Goal: Transaction & Acquisition: Purchase product/service

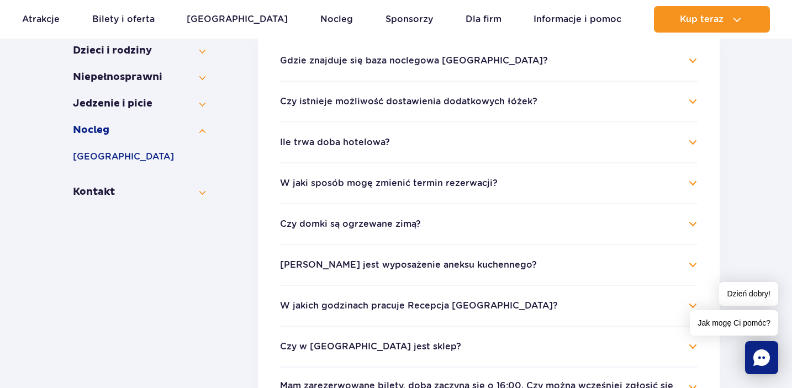
scroll to position [273, 0]
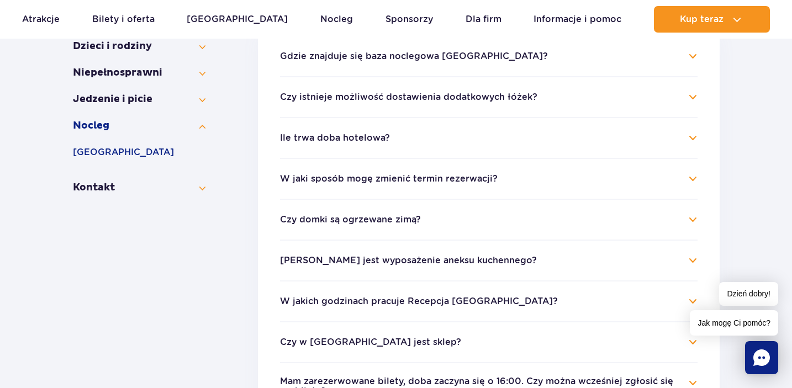
click at [695, 218] on h4 "Czy domki są ogrzewane zimą?" at bounding box center [489, 219] width 418 height 13
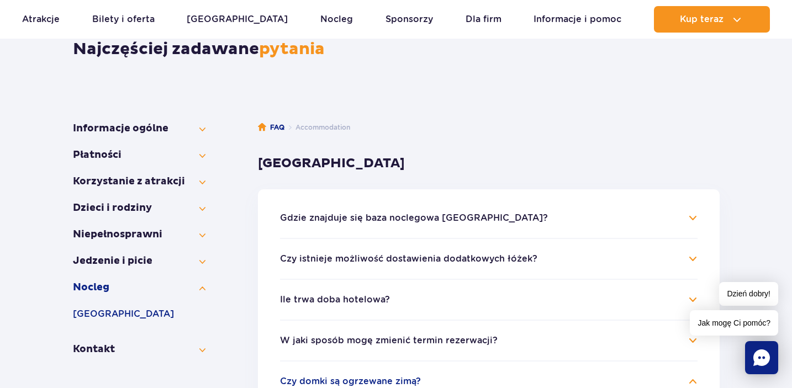
scroll to position [112, 0]
click at [101, 353] on button "Kontakt" at bounding box center [139, 349] width 133 height 13
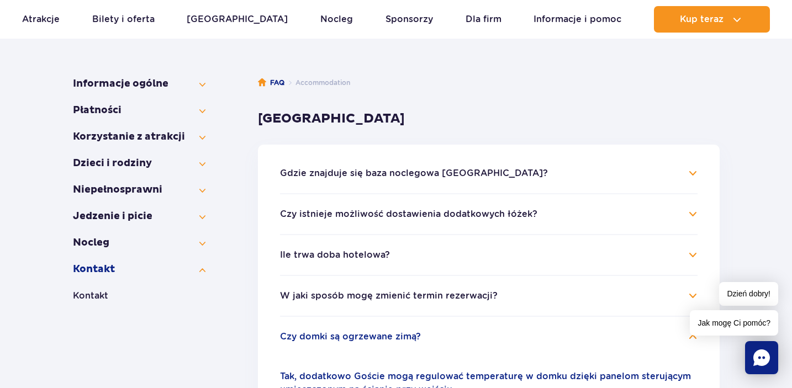
scroll to position [149, 0]
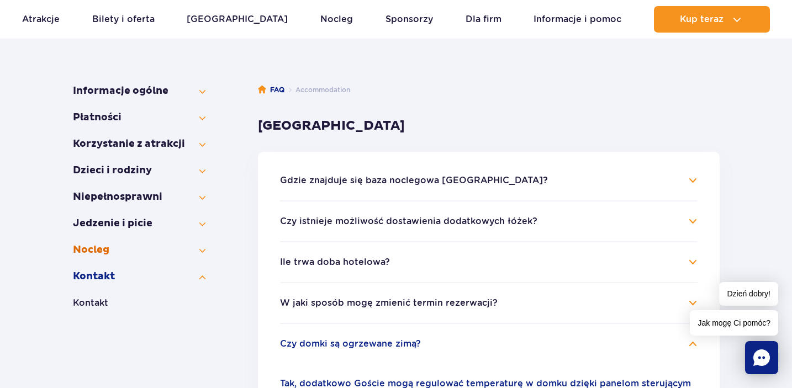
click at [199, 252] on button "Nocleg" at bounding box center [139, 250] width 133 height 13
click at [202, 252] on button "Nocleg" at bounding box center [139, 250] width 133 height 13
click at [201, 253] on button "Nocleg" at bounding box center [139, 250] width 133 height 13
click at [145, 278] on button "[GEOGRAPHIC_DATA]" at bounding box center [139, 276] width 133 height 13
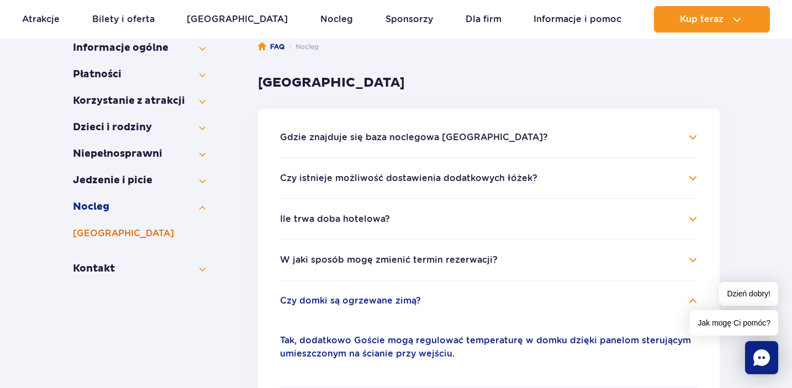
scroll to position [192, 0]
click at [206, 271] on section "Informacje ogólne Jak dojechać do Parku? Park Wodny Suntago Bilety Parking Płat…" at bounding box center [396, 364] width 647 height 681
click at [203, 270] on button "Kontakt" at bounding box center [139, 268] width 133 height 13
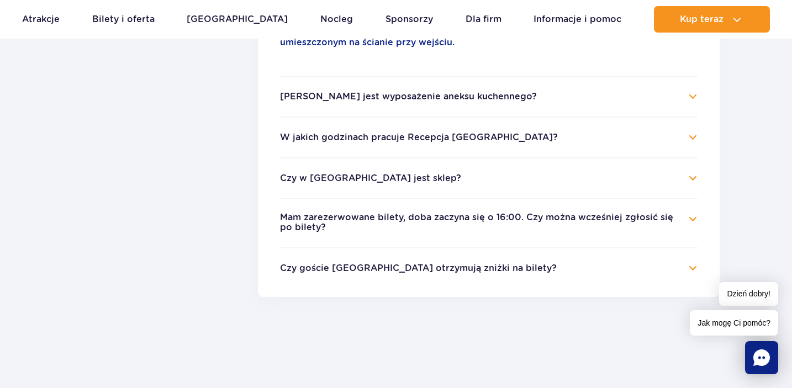
scroll to position [507, 0]
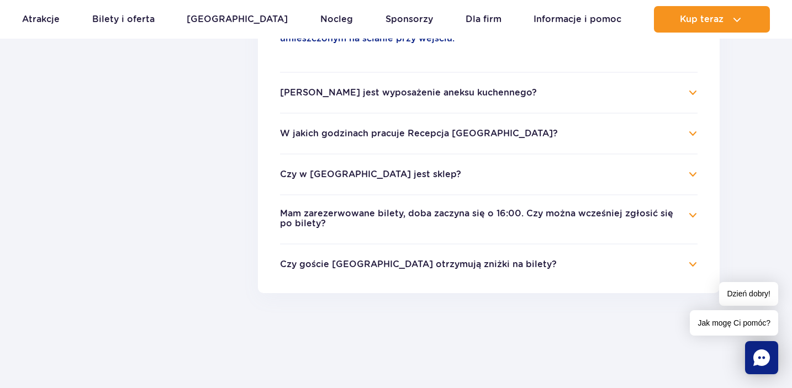
click at [691, 266] on h4 "Czy goście Suntago Village otrzymują zniżki na bilety?" at bounding box center [489, 264] width 418 height 13
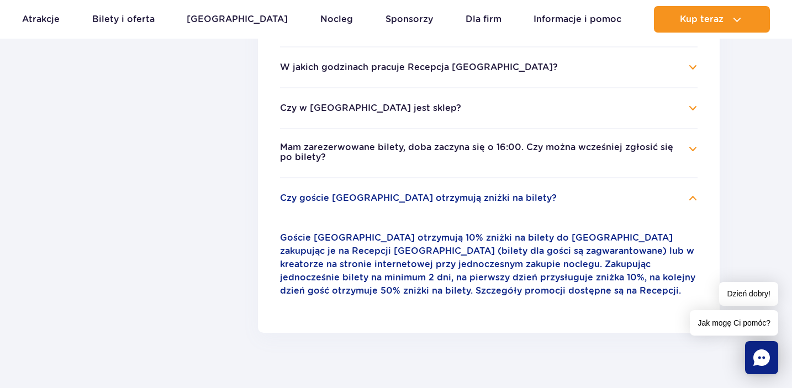
click at [692, 150] on h4 "Mam zarezerwowane bilety, doba zaczyna się o 16:00. Czy można wcześniej zgłosić…" at bounding box center [489, 154] width 418 height 22
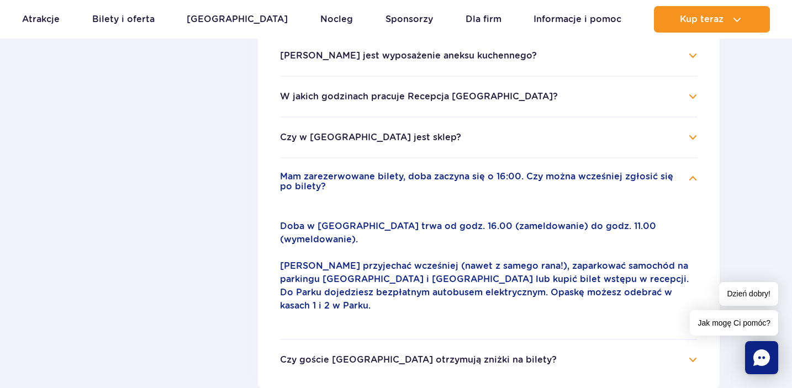
scroll to position [476, 0]
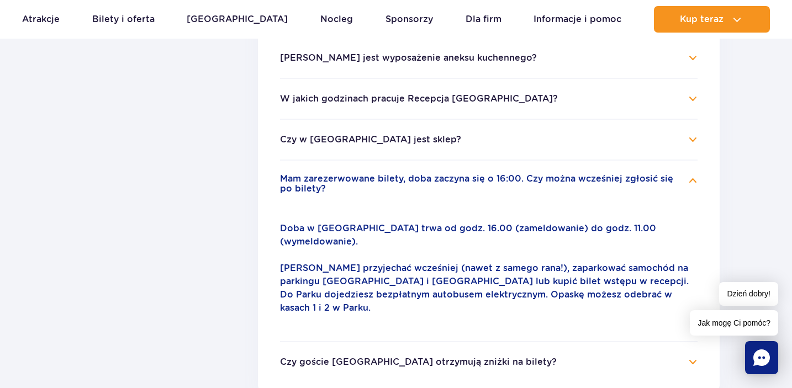
click at [693, 138] on h4 "Czy w Suntago Village jest sklep?" at bounding box center [489, 139] width 418 height 13
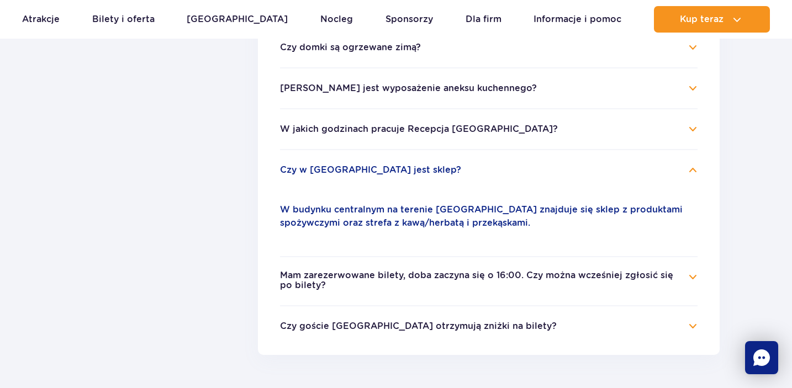
scroll to position [444, 0]
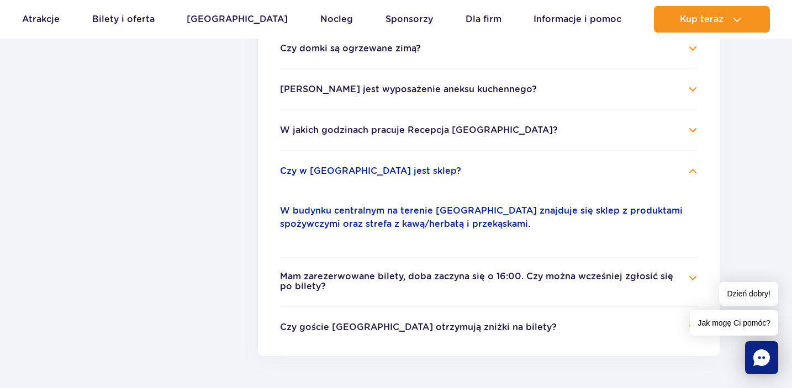
click at [692, 129] on h4 "W jakich godzinach pracuje Recepcja Suntago Village?" at bounding box center [489, 130] width 418 height 13
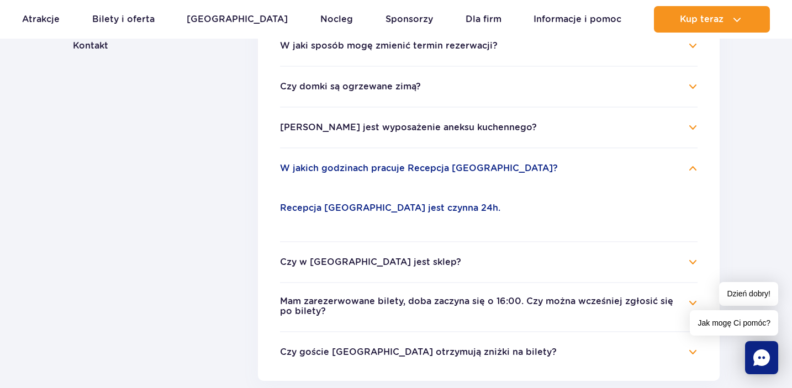
scroll to position [404, 0]
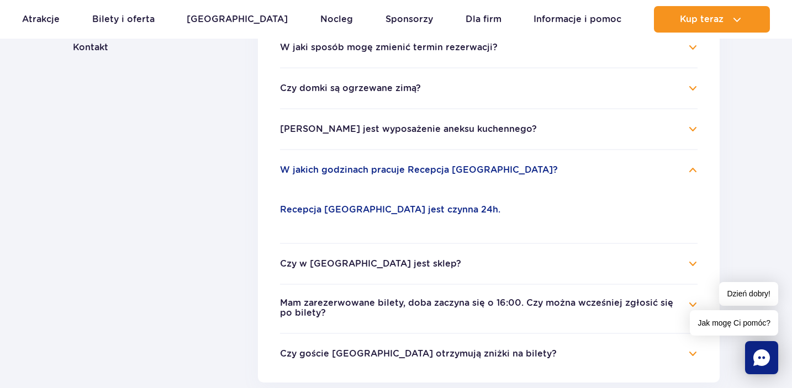
click at [692, 129] on h4 "Jakie jest wyposażenie aneksu kuchennego?" at bounding box center [489, 129] width 418 height 13
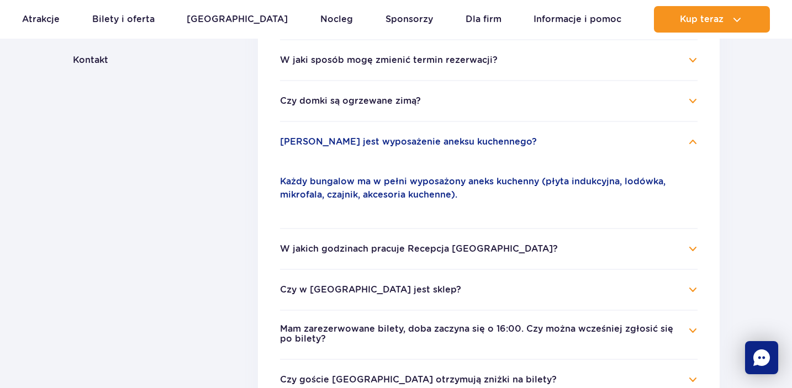
scroll to position [376, 0]
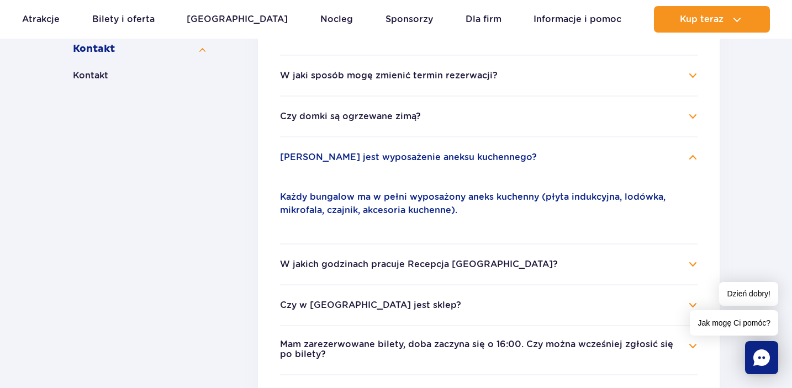
click at [694, 115] on h4 "Czy domki są ogrzewane zimą?" at bounding box center [489, 116] width 418 height 13
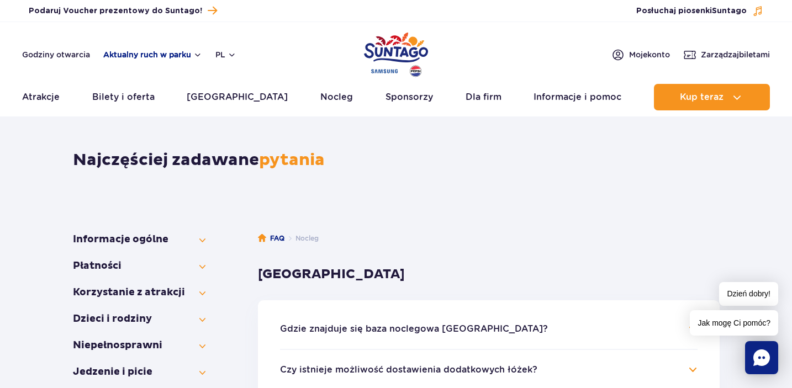
click at [197, 55] on button "Aktualny ruch w parku" at bounding box center [152, 54] width 99 height 9
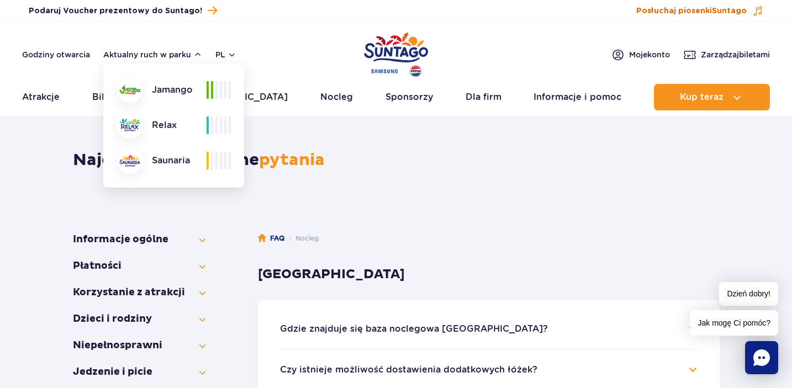
click at [728, 11] on span "Suntago" at bounding box center [729, 11] width 35 height 8
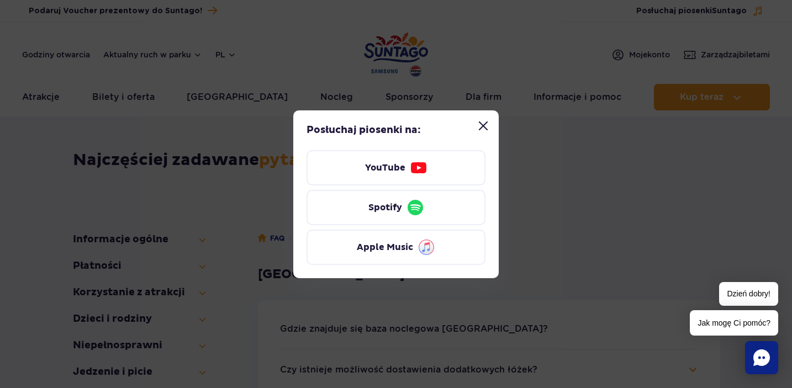
click at [478, 125] on button "Zamknij modal “Posłuchaj piosenki Suntago”" at bounding box center [483, 126] width 22 height 22
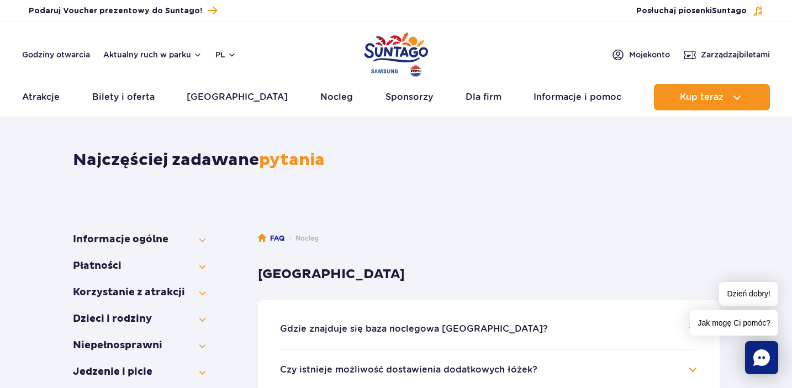
scroll to position [376, 0]
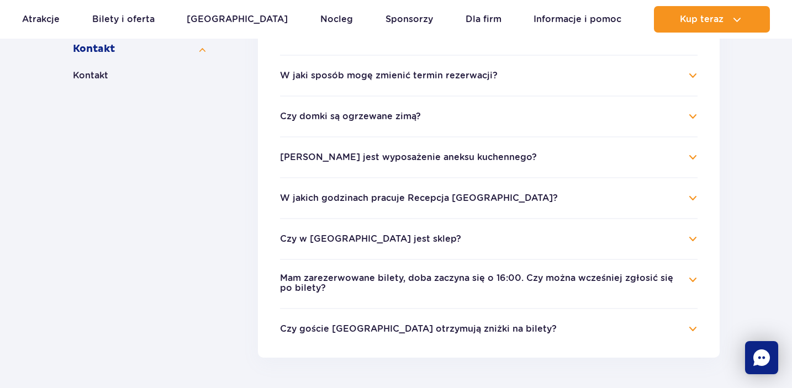
scroll to position [404, 0]
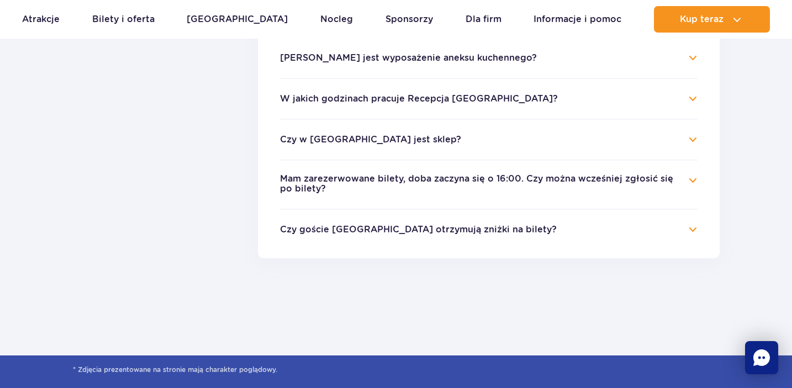
scroll to position [507, 0]
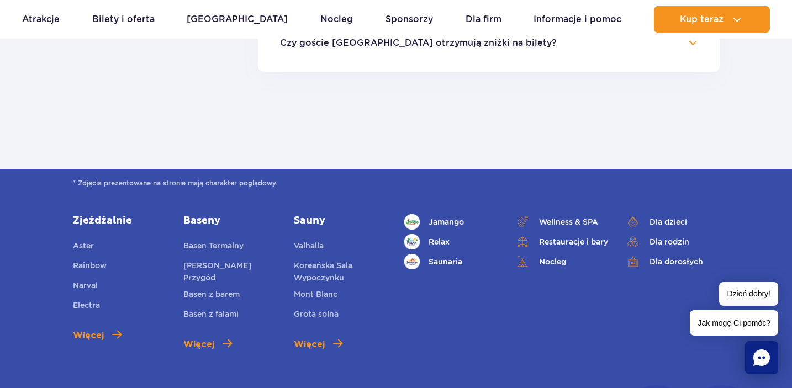
scroll to position [665, 0]
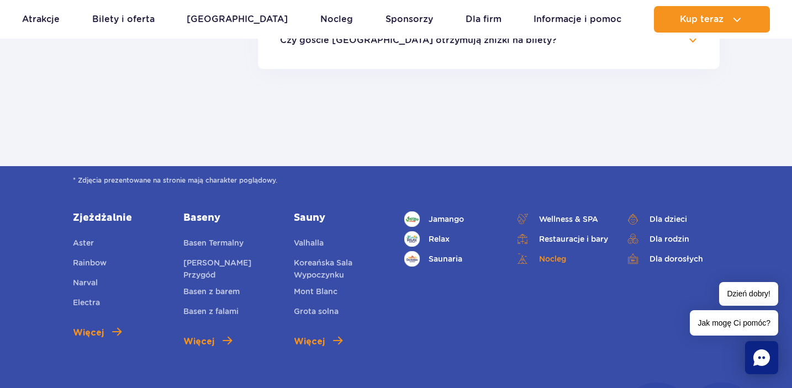
click at [550, 259] on link "Nocleg" at bounding box center [562, 258] width 94 height 15
click at [550, 262] on link "Nocleg" at bounding box center [562, 258] width 94 height 15
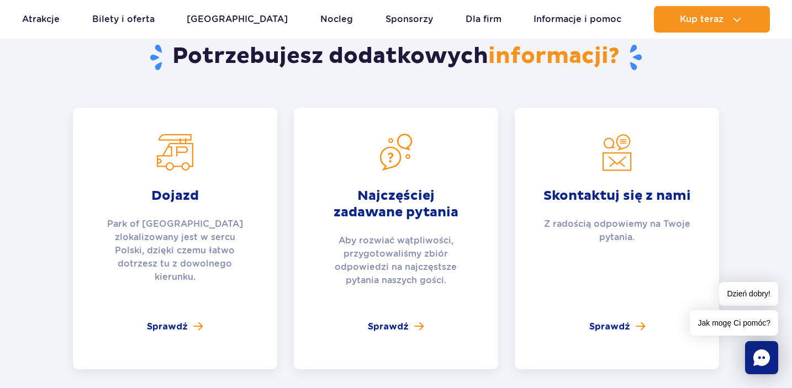
scroll to position [3972, 0]
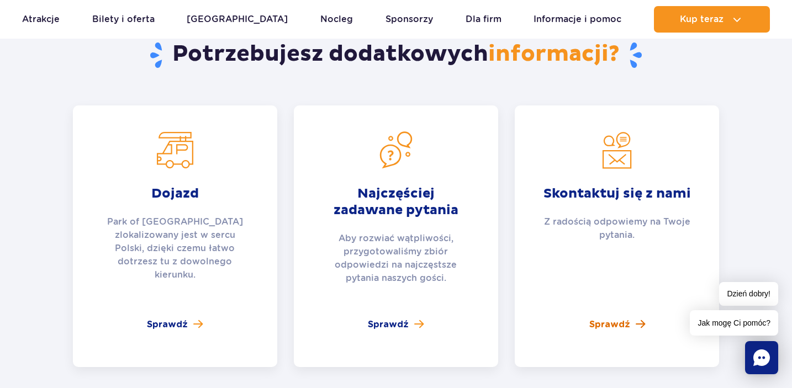
click at [624, 318] on span "Sprawdź" at bounding box center [610, 324] width 41 height 13
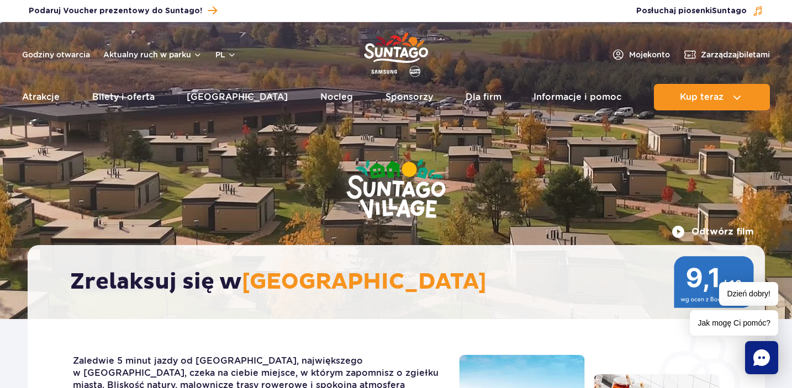
scroll to position [0, 0]
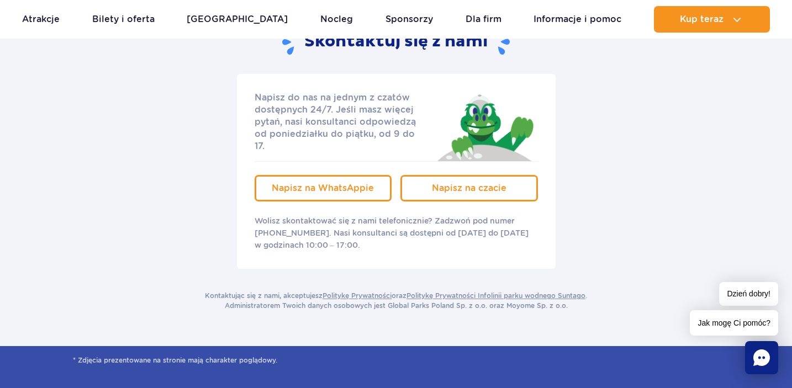
scroll to position [187, 0]
click at [307, 221] on p "Wolisz skontaktować się z nami telefonicznie? Zadzwoń pod numer +48 22 122 0288…" at bounding box center [396, 232] width 283 height 36
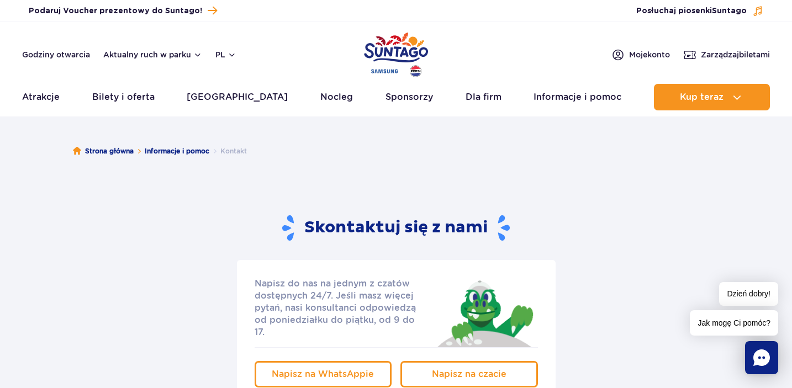
scroll to position [0, 0]
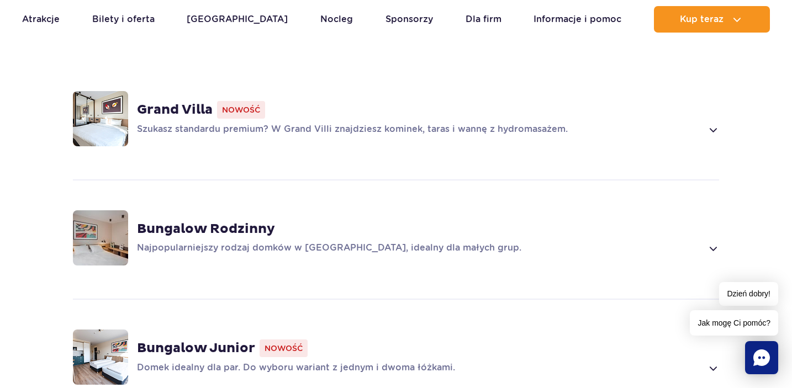
scroll to position [860, 0]
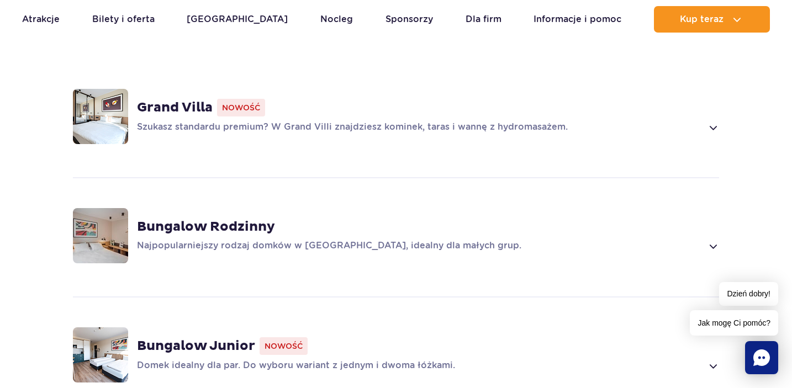
click at [178, 110] on strong "Grand Villa" at bounding box center [175, 107] width 76 height 17
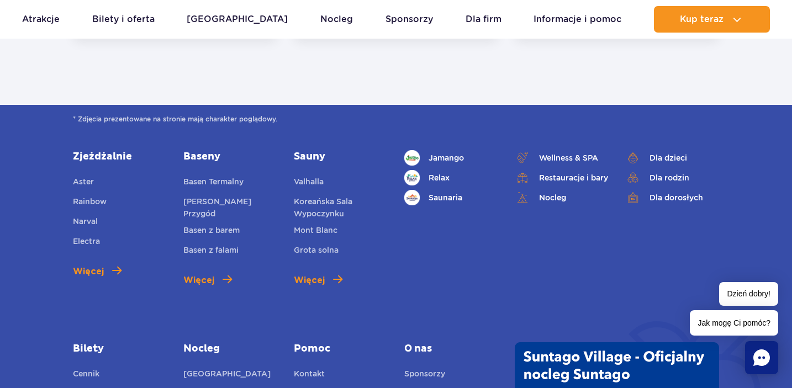
scroll to position [4675, 0]
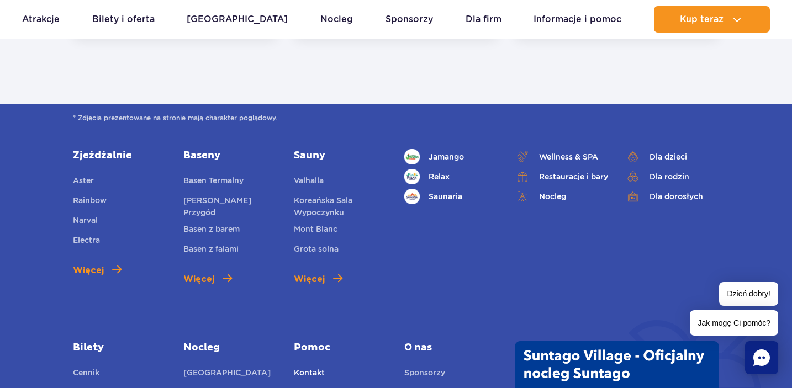
click at [318, 367] on link "Kontakt" at bounding box center [309, 374] width 31 height 15
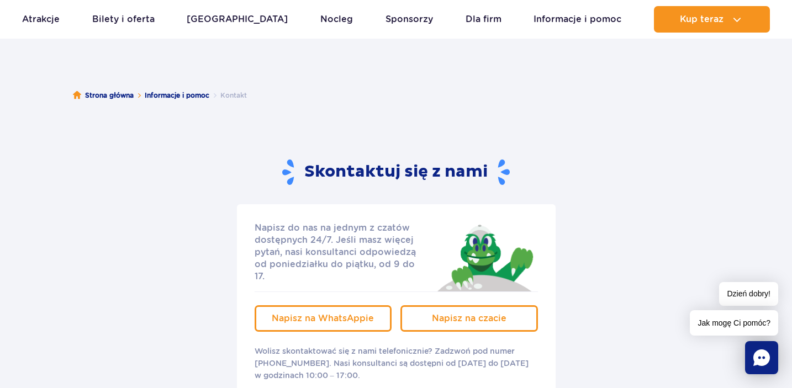
scroll to position [53, 0]
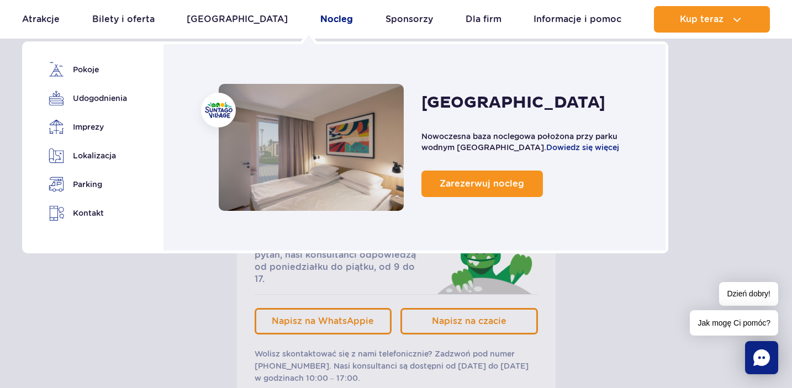
click at [320, 19] on link "Nocleg" at bounding box center [336, 19] width 33 height 27
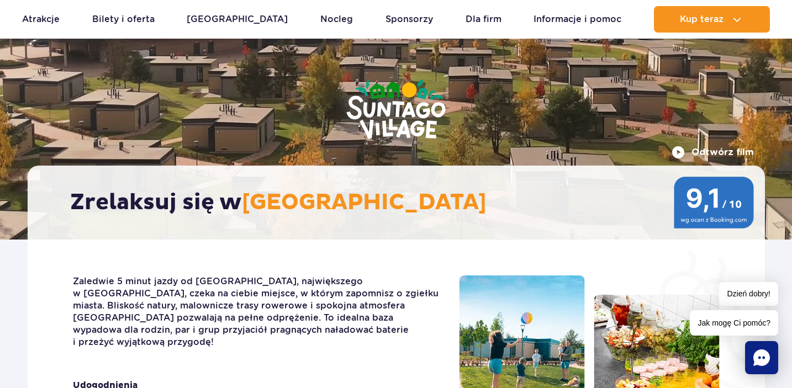
scroll to position [86, 0]
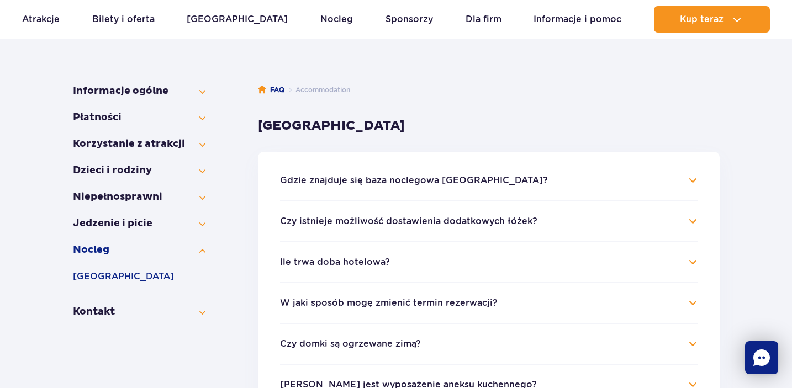
scroll to position [273, 0]
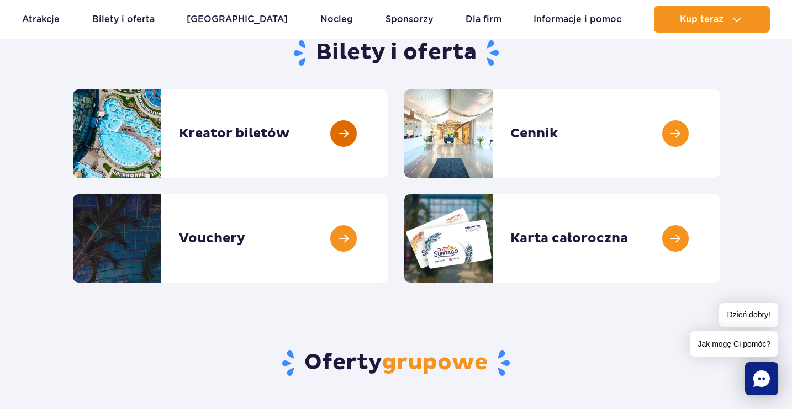
scroll to position [122, 0]
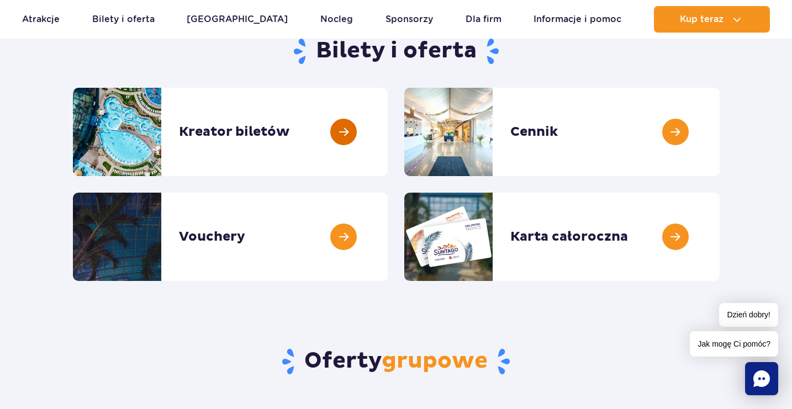
click at [388, 131] on link at bounding box center [388, 132] width 0 height 88
click at [388, 132] on link at bounding box center [388, 132] width 0 height 88
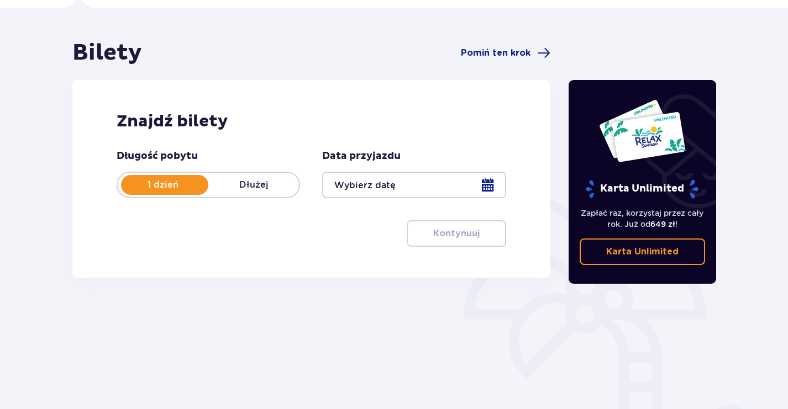
scroll to position [79, 0]
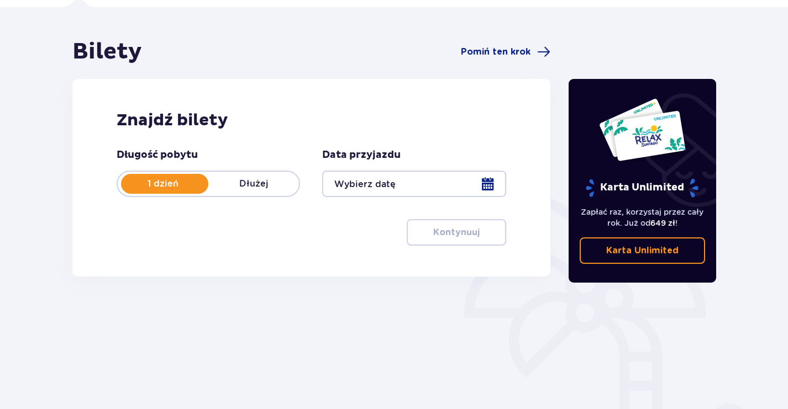
click at [487, 186] on div at bounding box center [413, 184] width 183 height 27
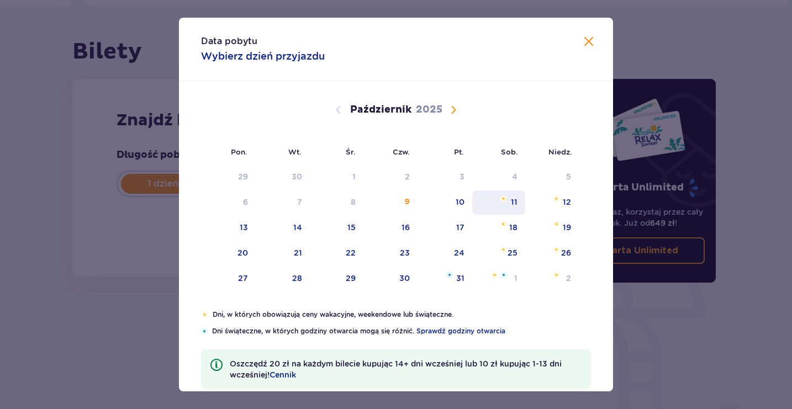
click at [513, 204] on div "11" at bounding box center [514, 202] width 7 height 11
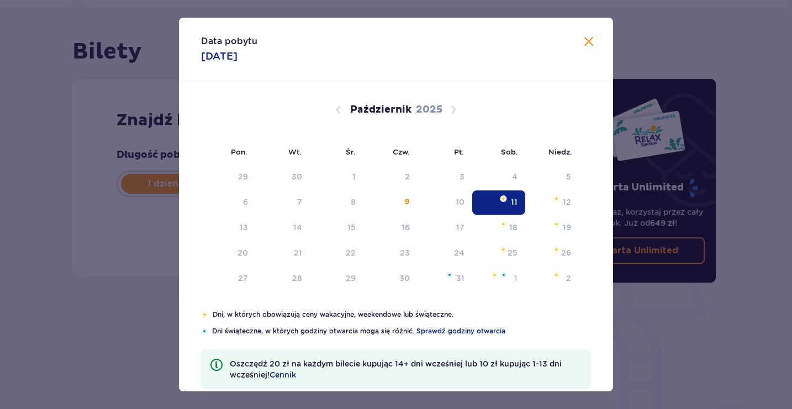
type input "11.10.25"
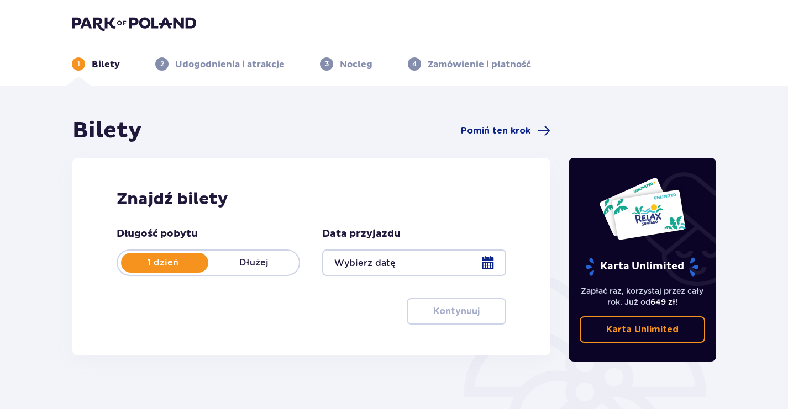
click at [483, 269] on div at bounding box center [413, 263] width 183 height 27
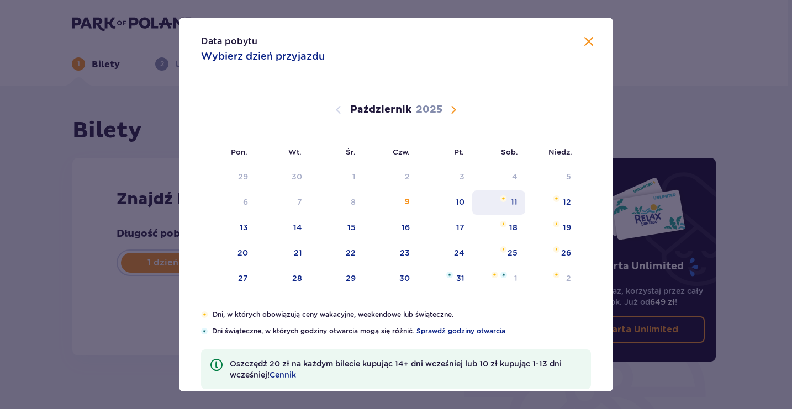
click at [509, 203] on div "11" at bounding box center [499, 203] width 54 height 24
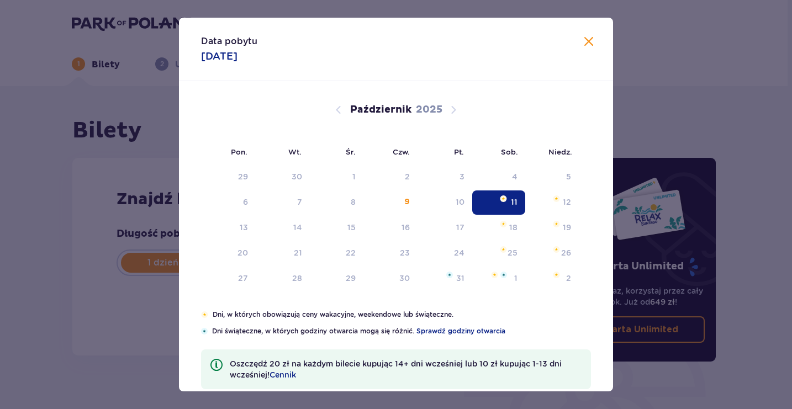
type input "11.10.25"
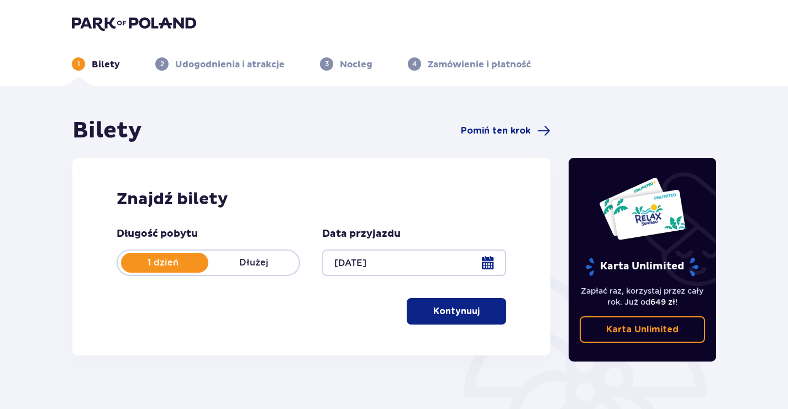
click at [461, 314] on p "Kontynuuj" at bounding box center [456, 312] width 46 height 12
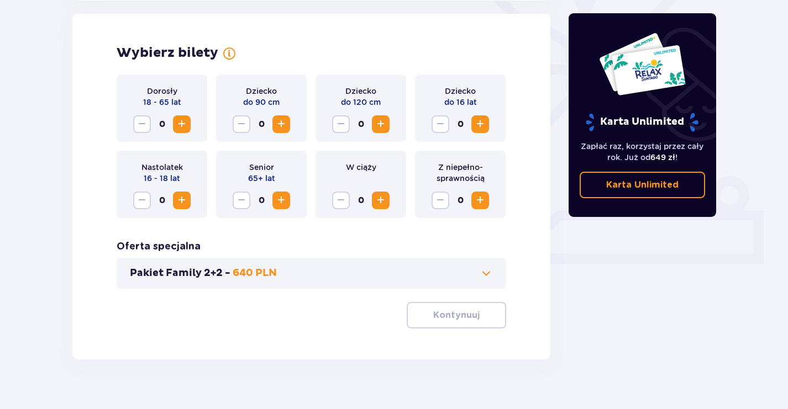
scroll to position [307, 0]
click at [185, 125] on span "Zwiększ" at bounding box center [181, 123] width 13 height 13
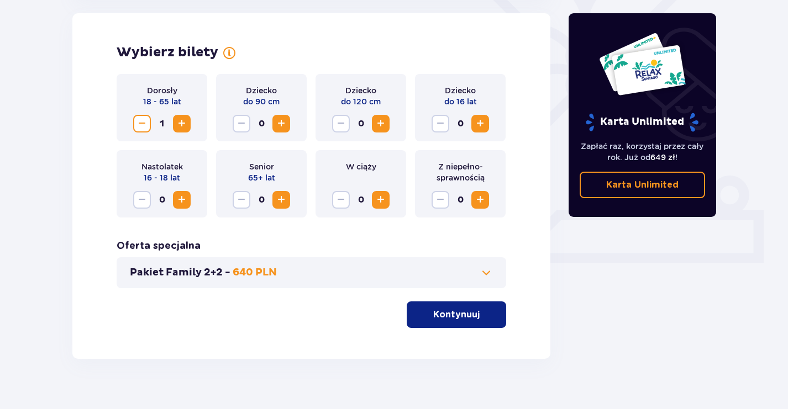
click at [185, 125] on span "Zwiększ" at bounding box center [181, 123] width 13 height 13
click at [479, 123] on span "Zwiększ" at bounding box center [480, 123] width 13 height 13
click at [382, 124] on span "Zwiększ" at bounding box center [380, 123] width 13 height 13
click at [481, 271] on span at bounding box center [486, 272] width 13 height 13
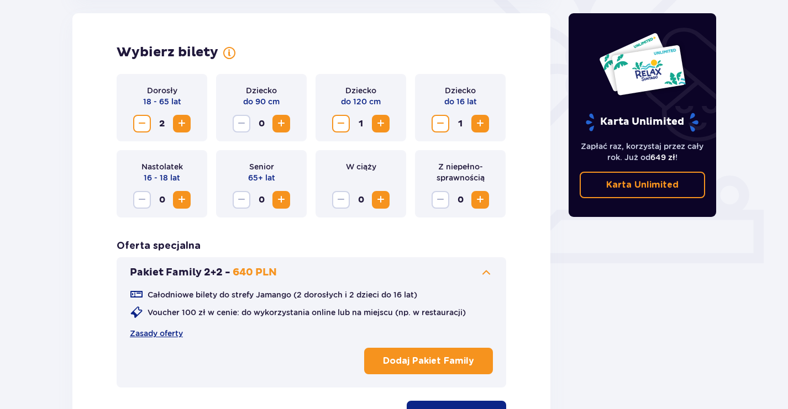
click at [453, 368] on button "Dodaj Pakiet Family" at bounding box center [428, 361] width 129 height 27
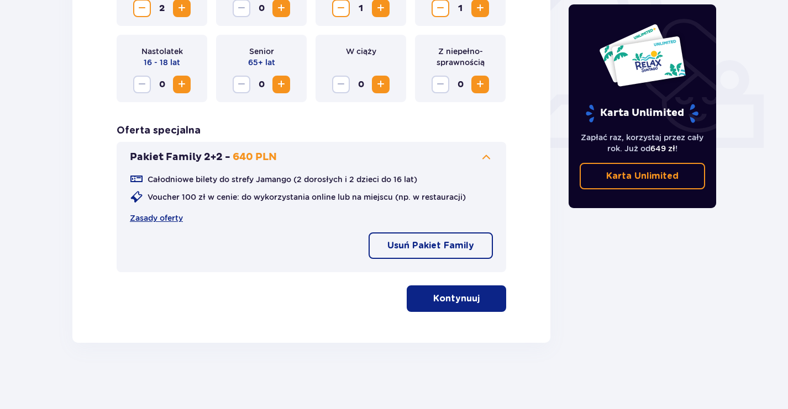
scroll to position [423, 0]
click at [456, 301] on p "Kontynuuj" at bounding box center [456, 299] width 46 height 12
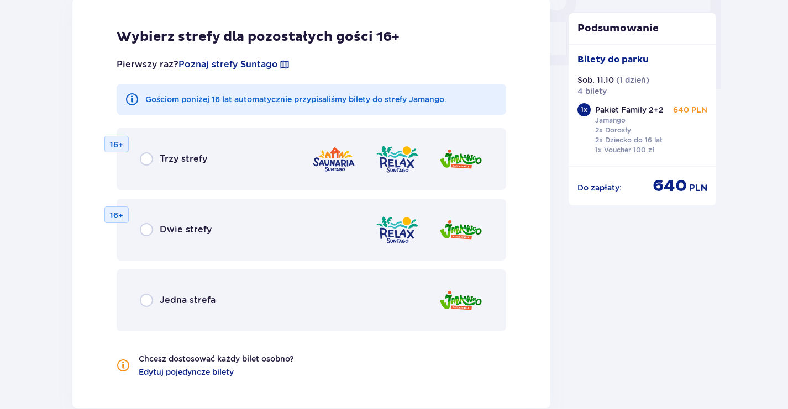
scroll to position [1106, 0]
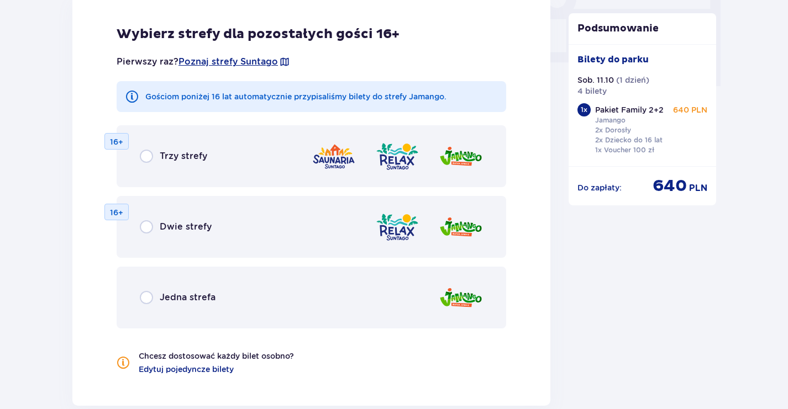
click at [146, 158] on input "radio" at bounding box center [146, 156] width 13 height 13
radio input "true"
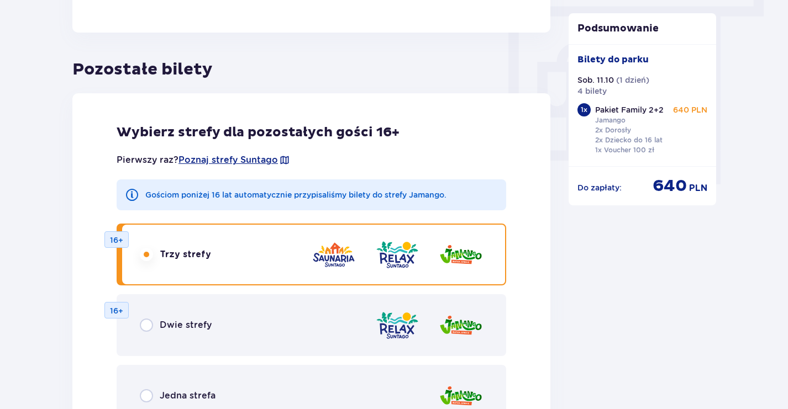
scroll to position [1019, 0]
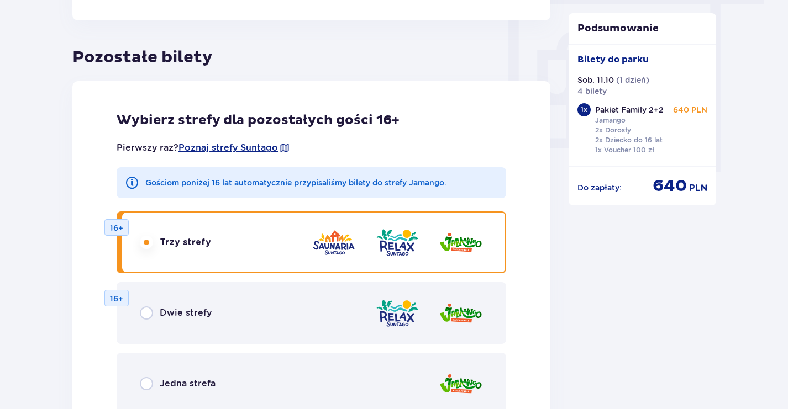
click at [147, 244] on input "radio" at bounding box center [146, 242] width 13 height 13
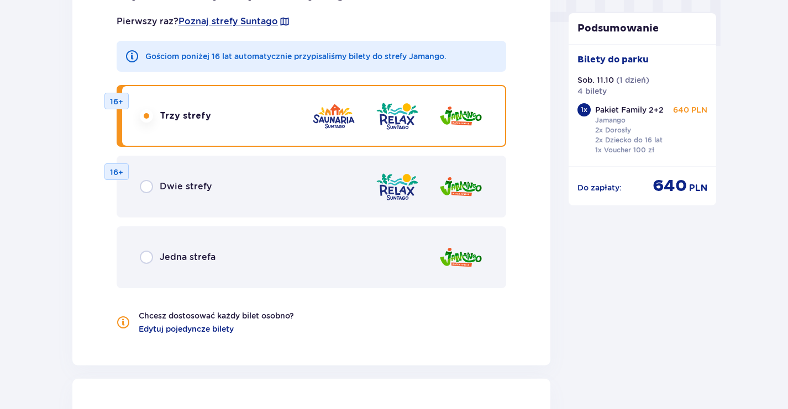
scroll to position [1094, 0]
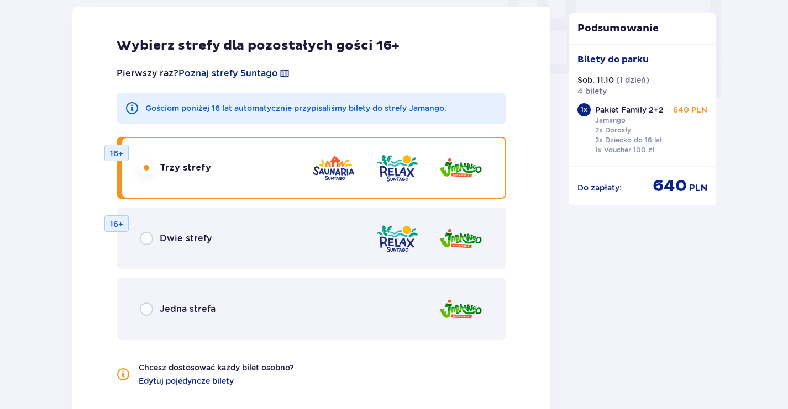
click at [150, 239] on input "radio" at bounding box center [146, 238] width 13 height 13
radio input "true"
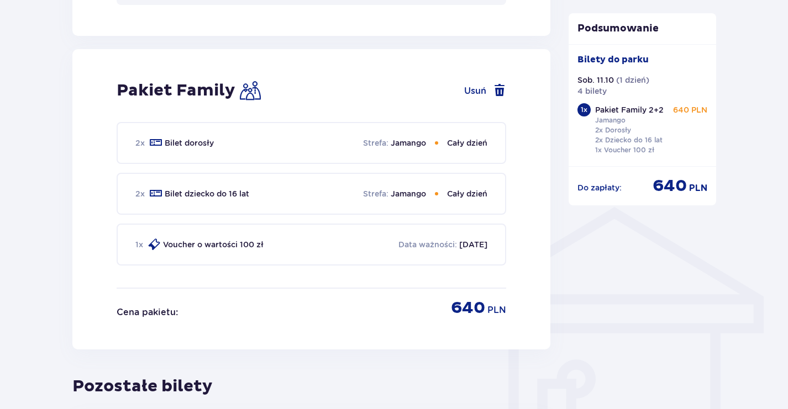
scroll to position [687, 0]
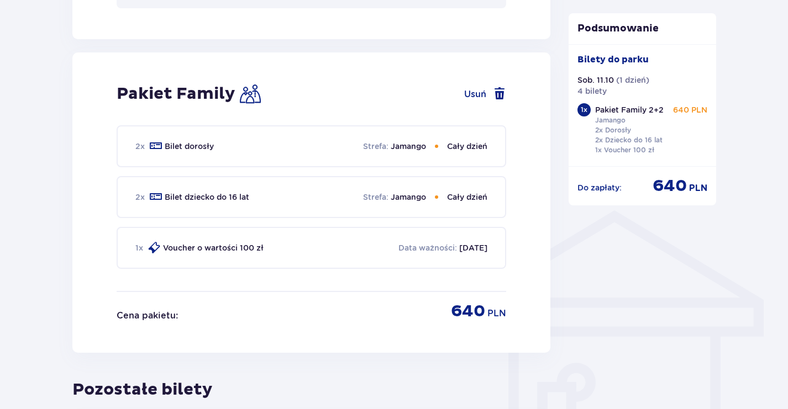
click at [475, 250] on p "09.10.2026" at bounding box center [473, 248] width 28 height 11
click at [246, 248] on p "Voucher o wartości 100 zł" at bounding box center [213, 248] width 101 height 11
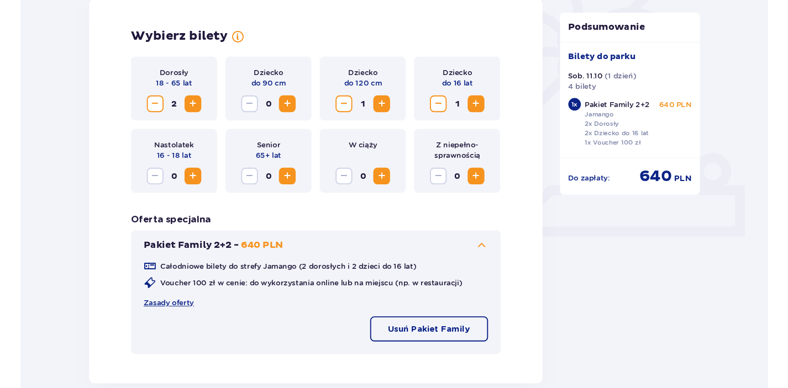
scroll to position [320, 0]
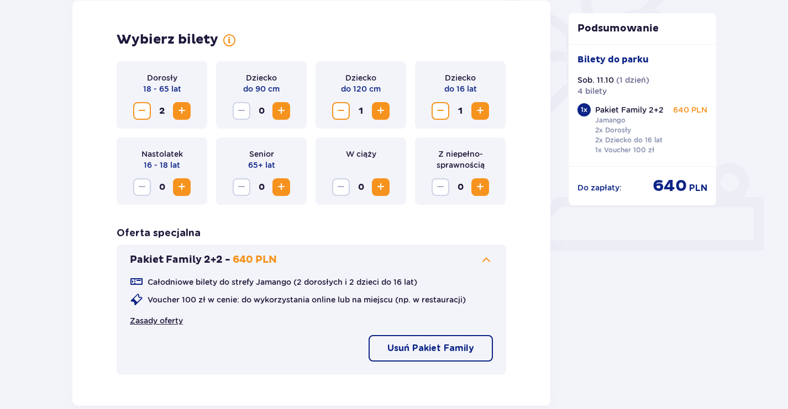
click at [174, 325] on link "Zasady oferty" at bounding box center [156, 321] width 53 height 11
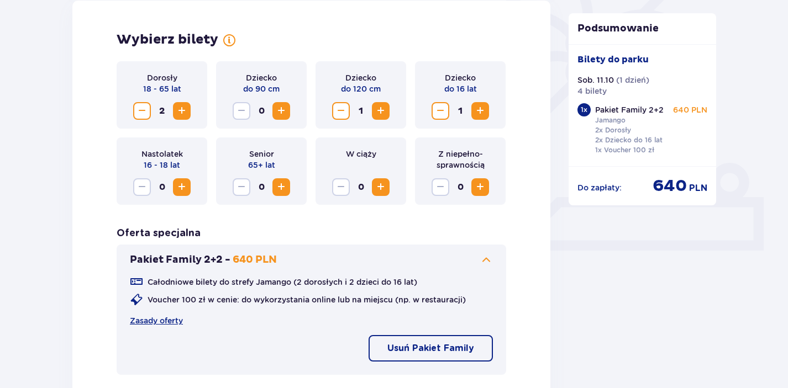
click at [341, 113] on span "Zmniejsz" at bounding box center [340, 110] width 13 height 13
click at [480, 109] on span "Zwiększ" at bounding box center [480, 110] width 13 height 13
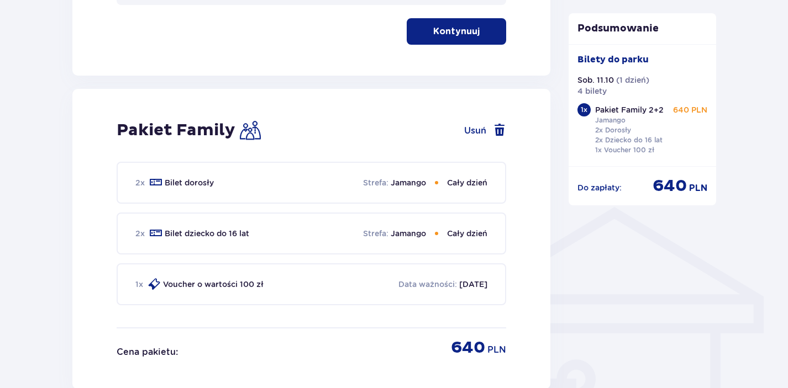
scroll to position [692, 0]
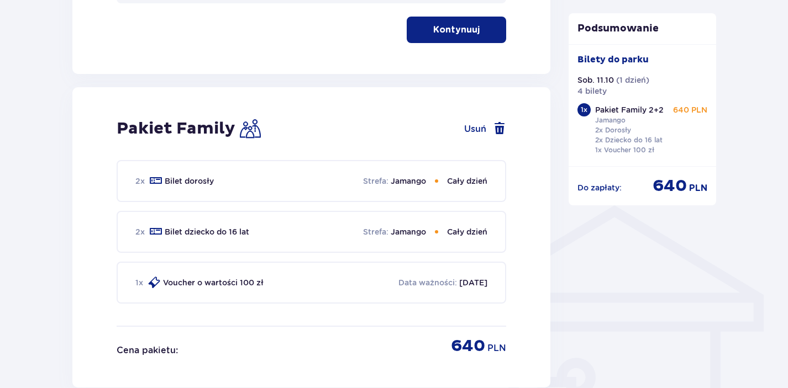
click at [224, 287] on p "Voucher o wartości 100 zł" at bounding box center [213, 282] width 101 height 11
click at [414, 285] on p "Data ważności :" at bounding box center [427, 282] width 59 height 11
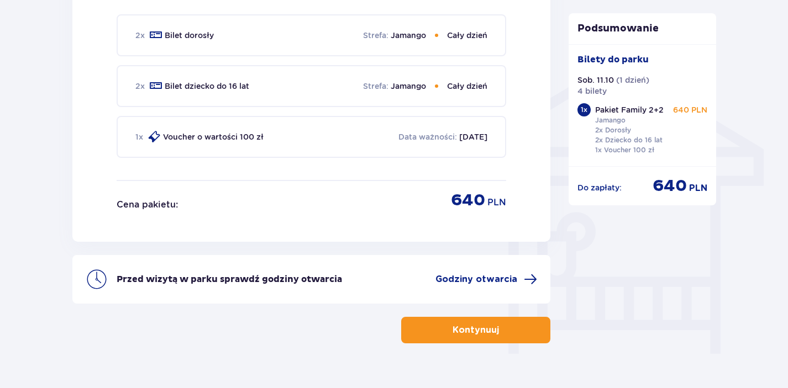
scroll to position [844, 0]
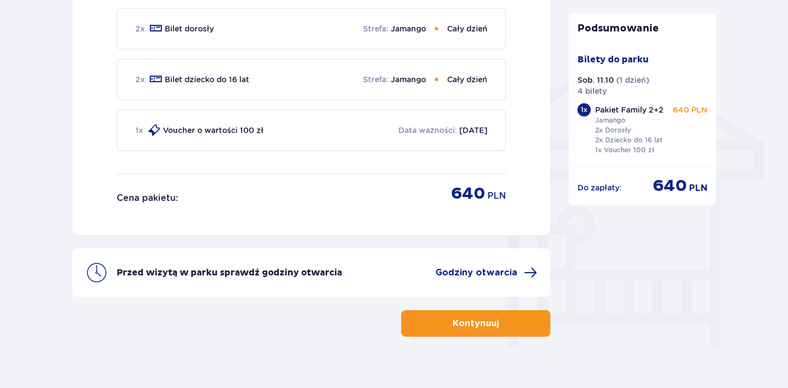
click at [462, 323] on p "Kontynuuj" at bounding box center [476, 324] width 46 height 12
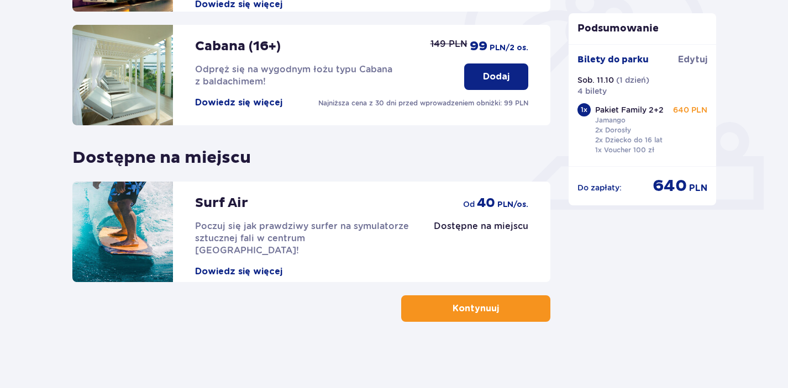
scroll to position [361, 0]
click at [507, 306] on button "Kontynuuj" at bounding box center [475, 309] width 149 height 27
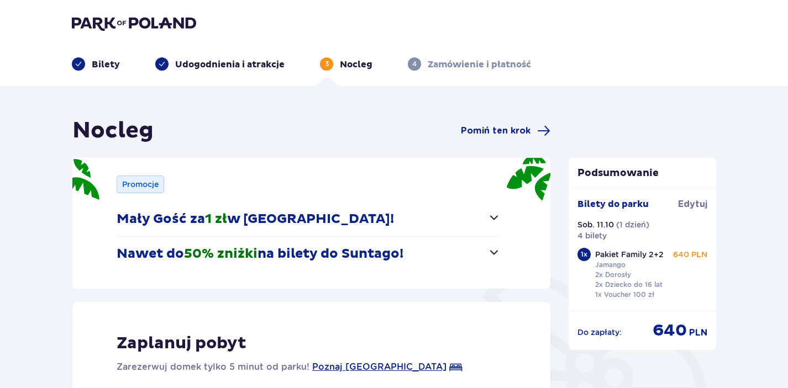
click at [495, 218] on span "button" at bounding box center [493, 217] width 13 height 13
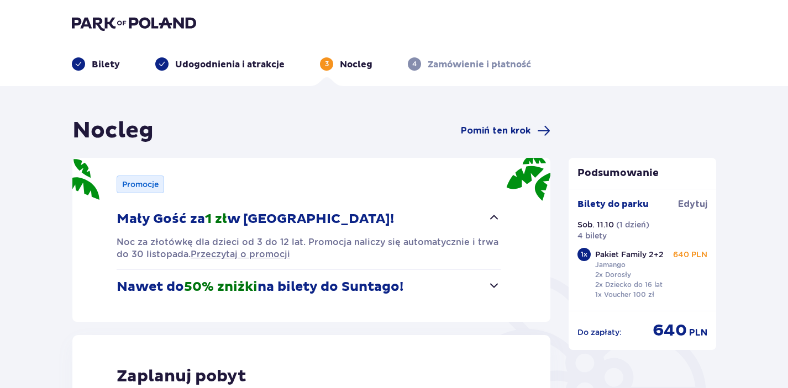
click at [493, 216] on span "button" at bounding box center [493, 217] width 13 height 13
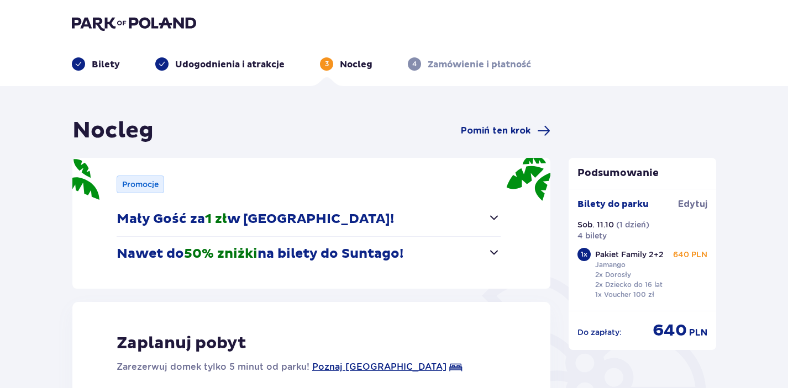
click at [494, 251] on span "button" at bounding box center [493, 252] width 13 height 13
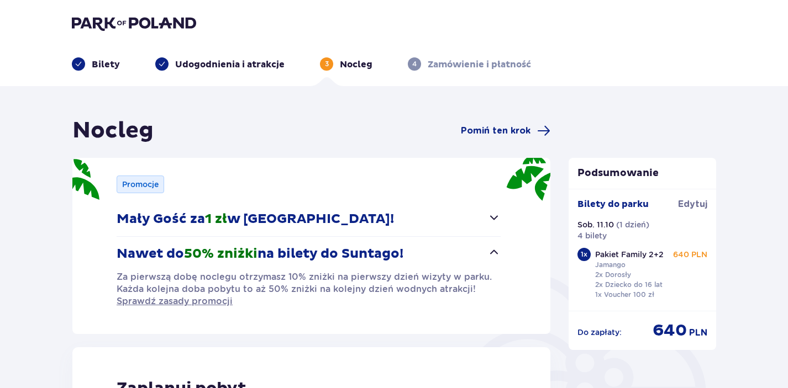
click at [494, 251] on span "button" at bounding box center [493, 252] width 13 height 13
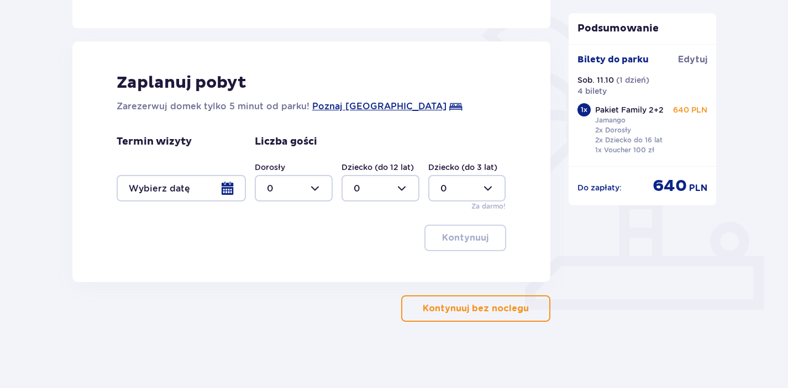
scroll to position [261, 0]
click at [229, 188] on div at bounding box center [181, 188] width 129 height 27
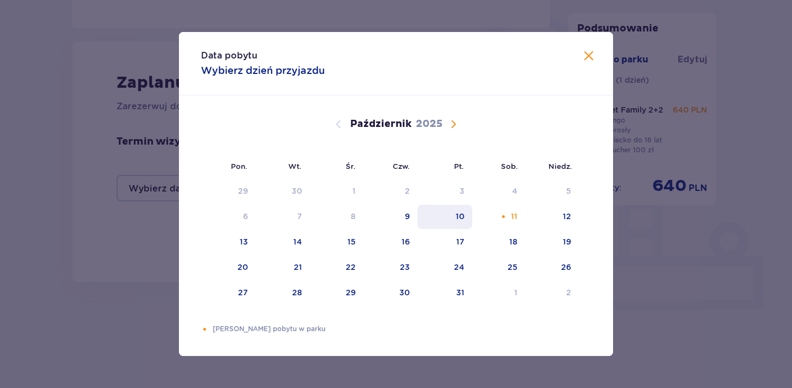
click at [460, 218] on div "10" at bounding box center [460, 216] width 9 height 11
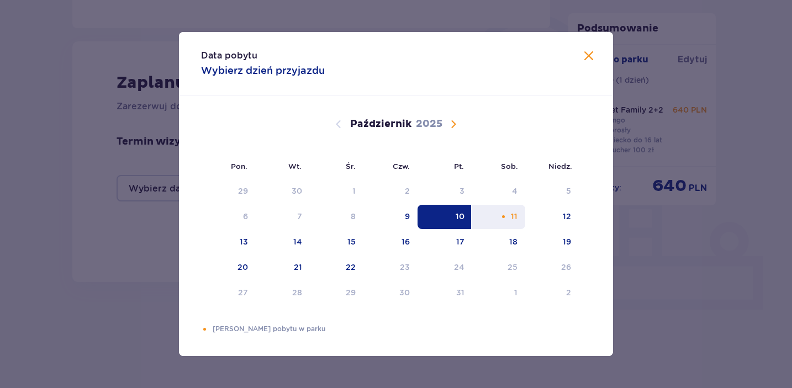
click at [513, 217] on div "11" at bounding box center [514, 216] width 7 height 11
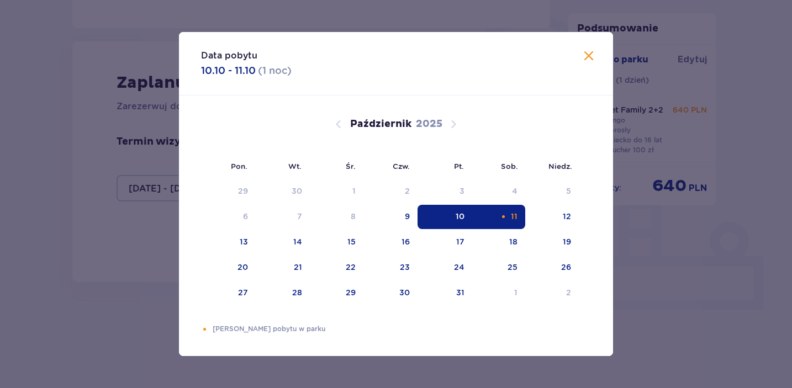
type input "10.10.25 - 11.10.25"
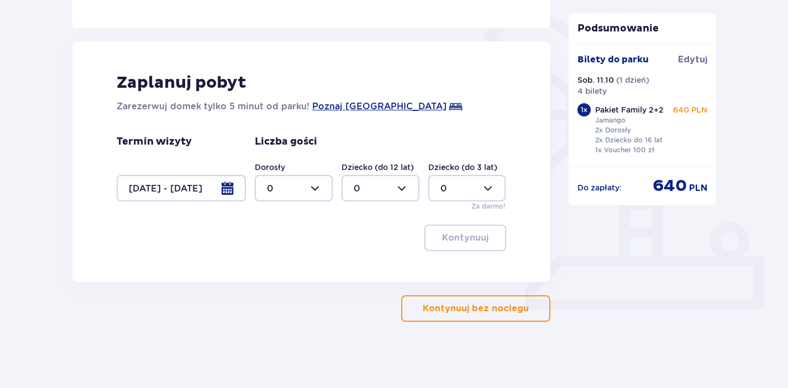
click at [318, 189] on div at bounding box center [294, 188] width 78 height 27
click at [288, 265] on div "2" at bounding box center [294, 268] width 54 height 12
type input "2"
click at [403, 191] on div at bounding box center [380, 188] width 78 height 27
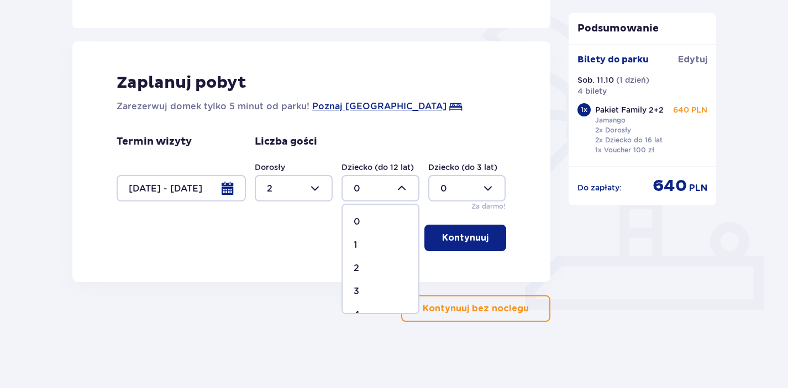
click at [403, 191] on div at bounding box center [380, 188] width 78 height 27
click at [462, 311] on p "Kontynuuj bez noclegu" at bounding box center [476, 309] width 106 height 12
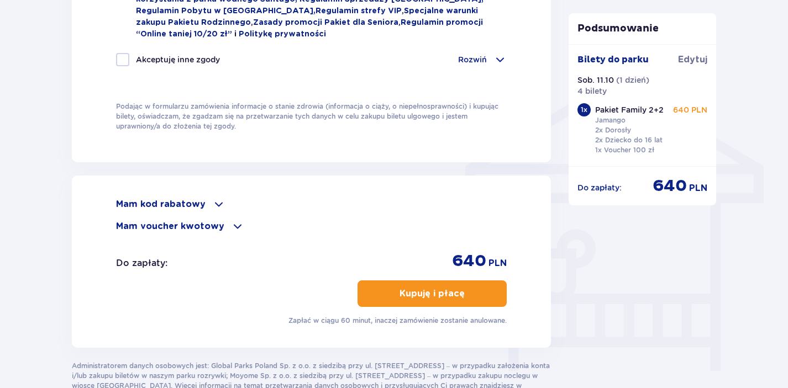
scroll to position [821, 0]
click at [231, 229] on span at bounding box center [237, 225] width 13 height 13
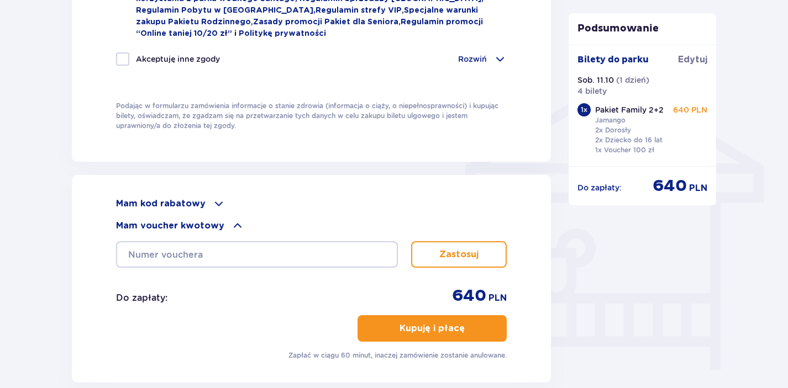
click at [231, 229] on span at bounding box center [237, 225] width 13 height 13
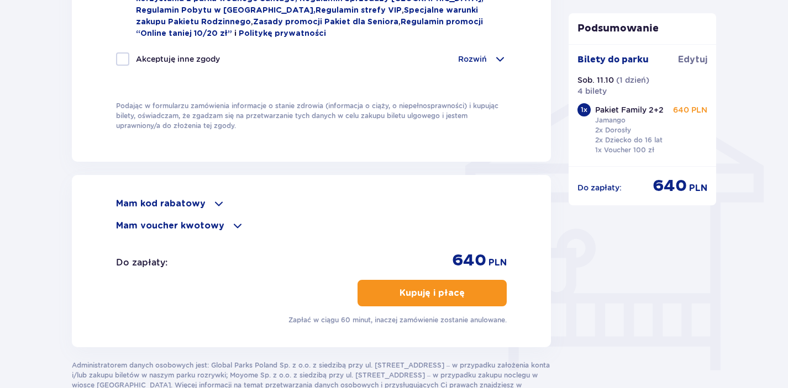
click at [214, 205] on span at bounding box center [218, 203] width 13 height 13
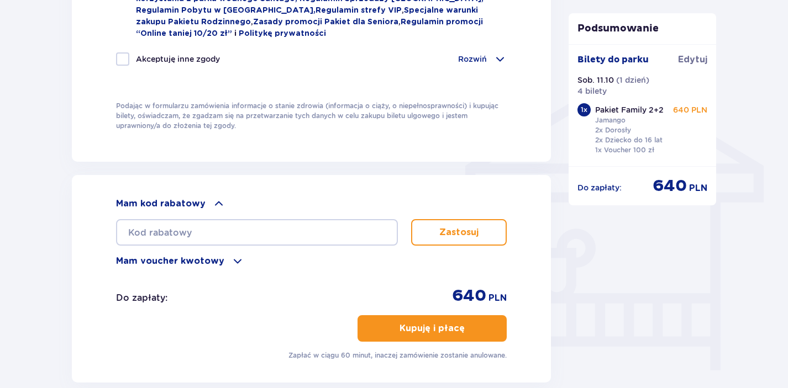
click at [214, 205] on span at bounding box center [218, 203] width 13 height 13
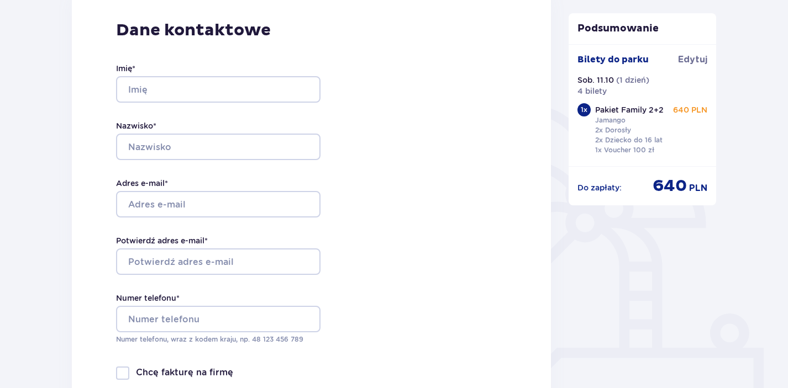
scroll to position [156, 0]
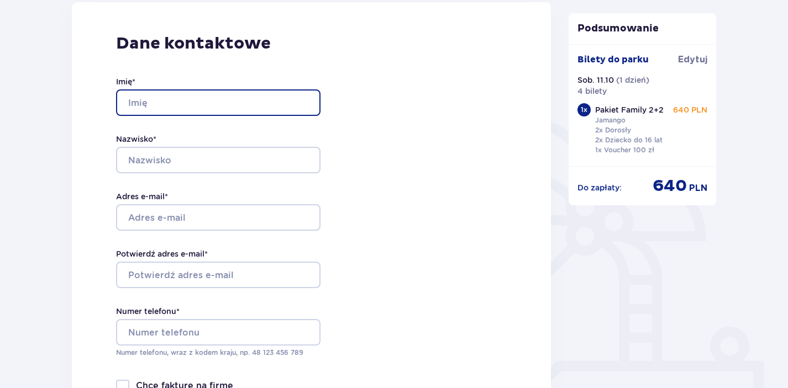
click at [304, 103] on input "Imię *" at bounding box center [218, 103] width 204 height 27
type input "Maciej"
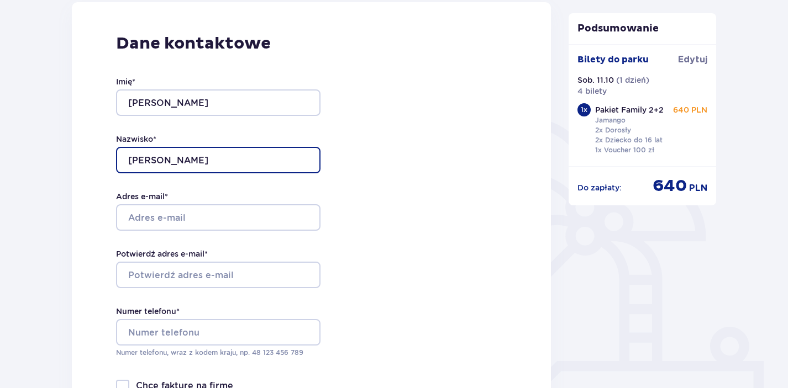
type input "Andrzejewski"
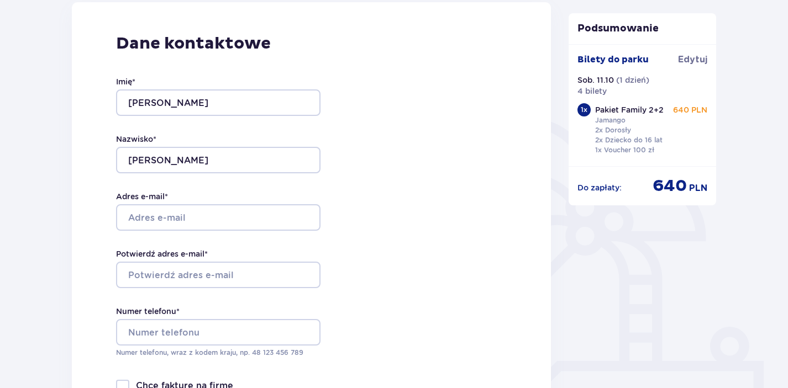
type input "Olsztyńska 9, Olsztynska"
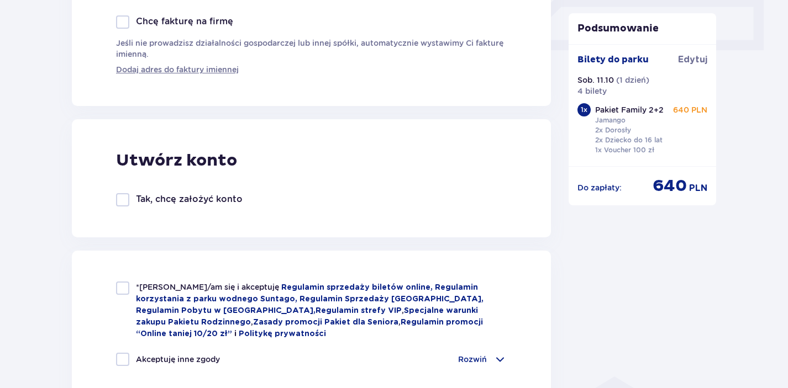
scroll to position [522, 0]
click at [125, 289] on div at bounding box center [122, 287] width 13 height 13
checkbox input "true"
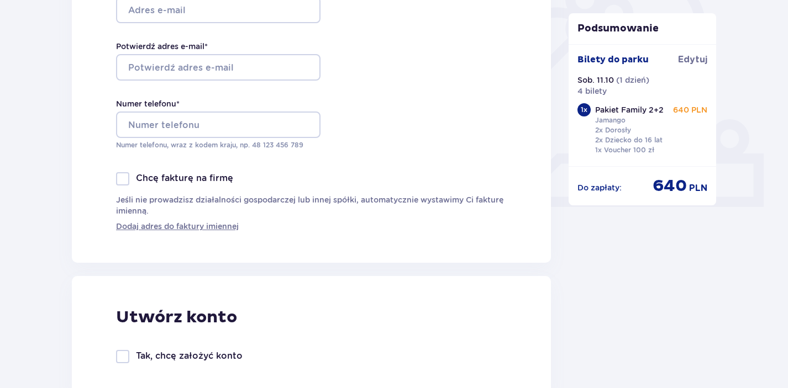
scroll to position [290, 0]
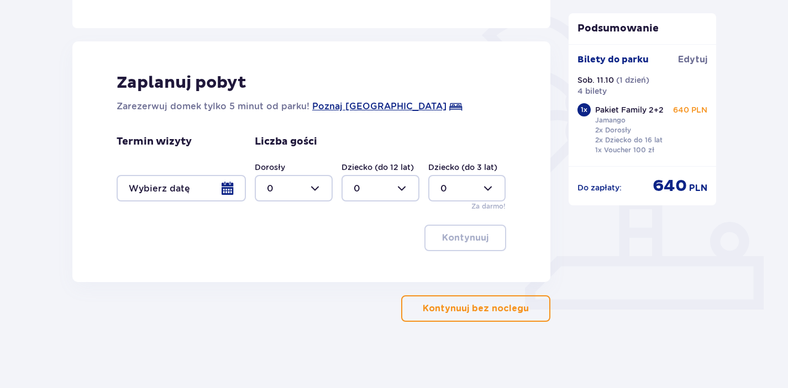
scroll to position [261, 0]
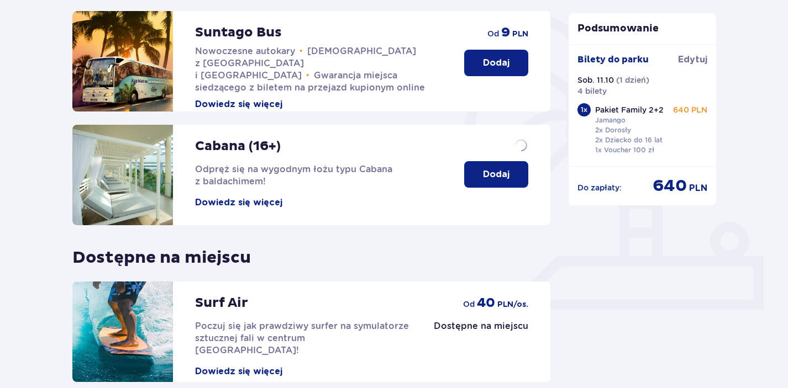
scroll to position [361, 0]
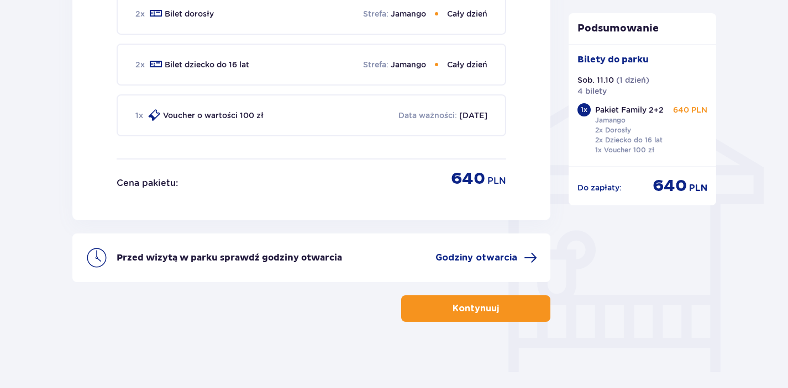
scroll to position [819, 0]
click at [506, 310] on span "button" at bounding box center [501, 308] width 13 height 13
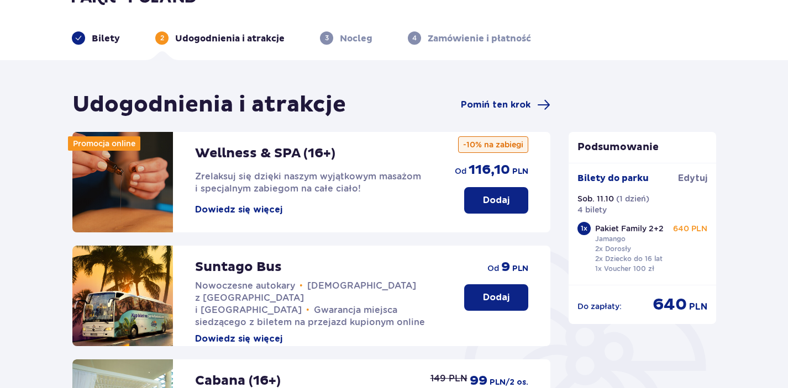
scroll to position [28, 0]
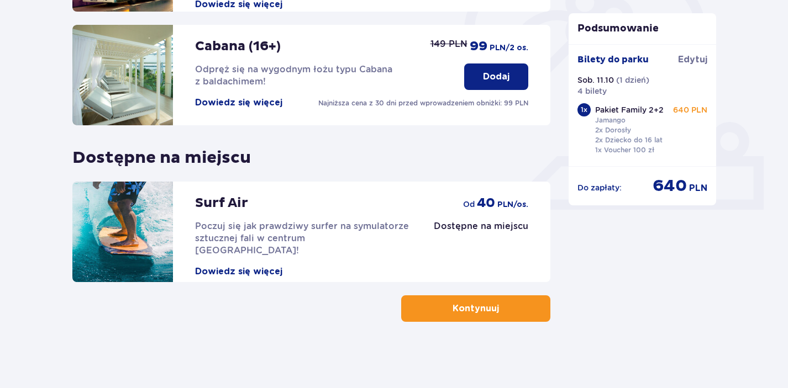
click at [500, 312] on span "button" at bounding box center [501, 308] width 13 height 13
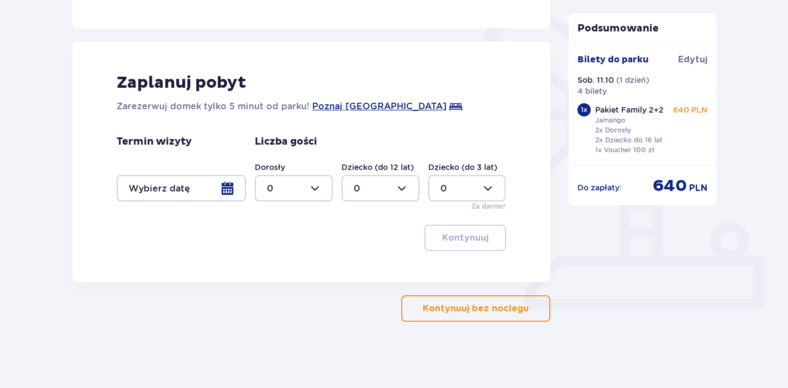
click at [481, 309] on p "Kontynuuj bez noclegu" at bounding box center [476, 309] width 106 height 12
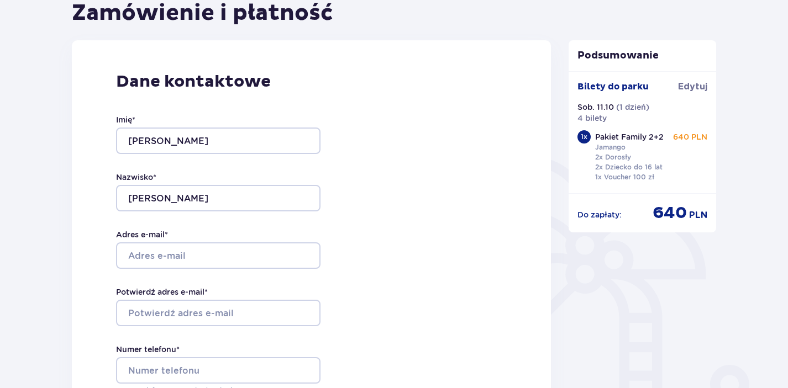
scroll to position [141, 0]
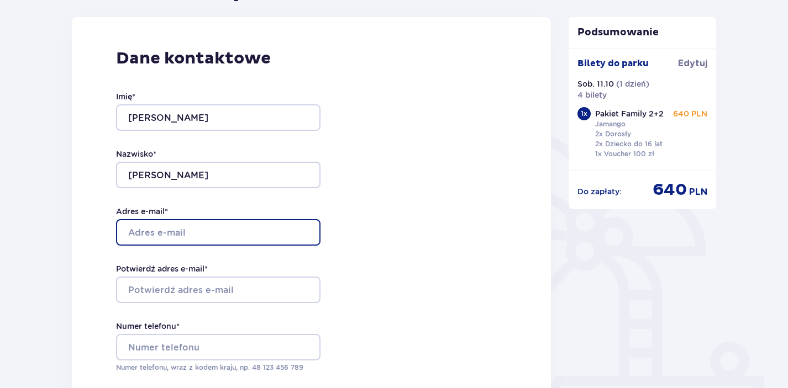
type input "M"
type input "mactrans@onet.pl"
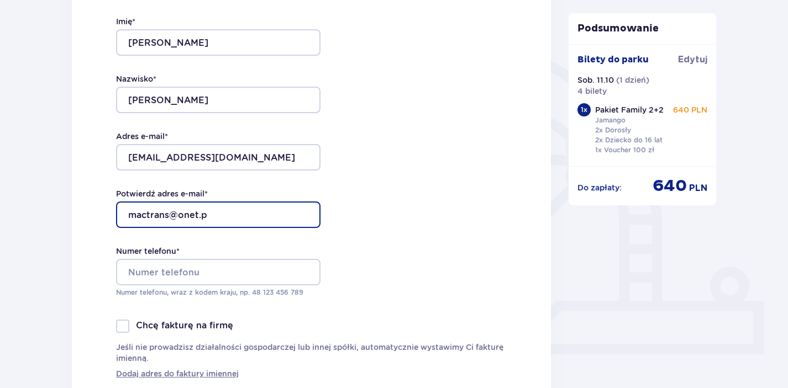
scroll to position [218, 0]
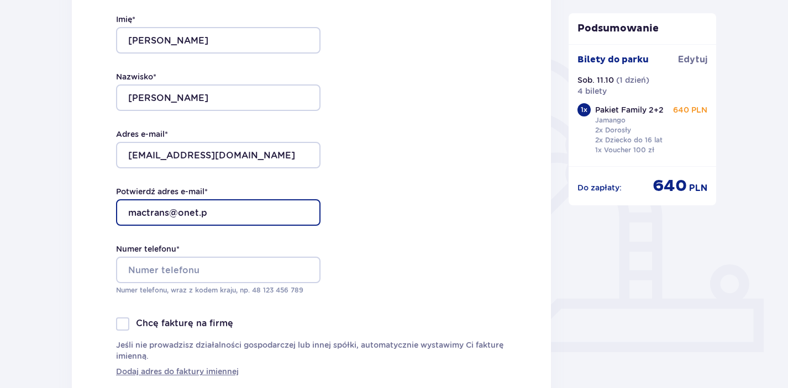
type input "mactrans@onet.p"
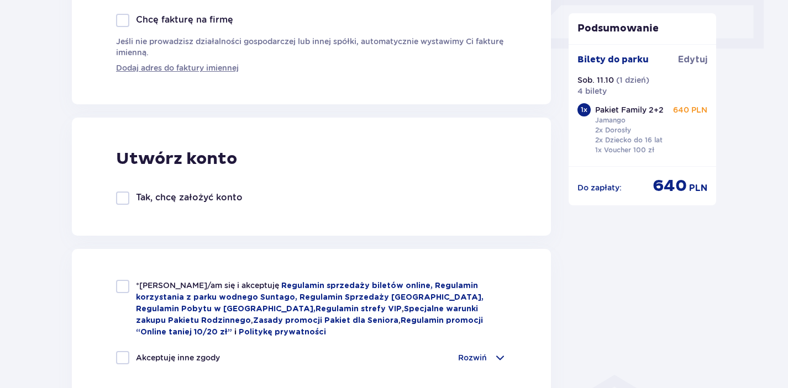
scroll to position [523, 0]
type input "+48693725773"
click at [123, 288] on div at bounding box center [122, 285] width 13 height 13
checkbox input "true"
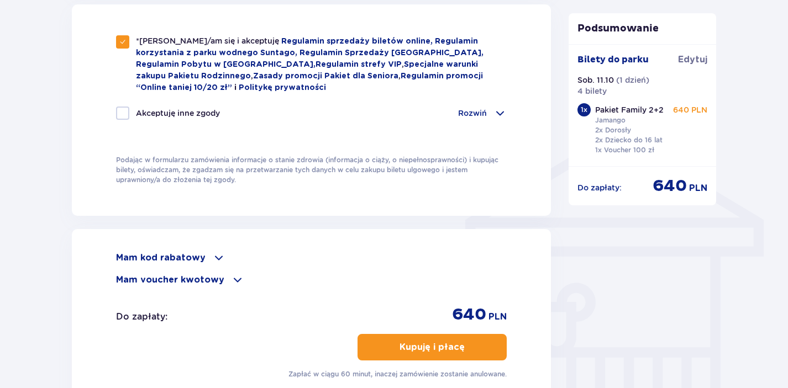
scroll to position [781, 0]
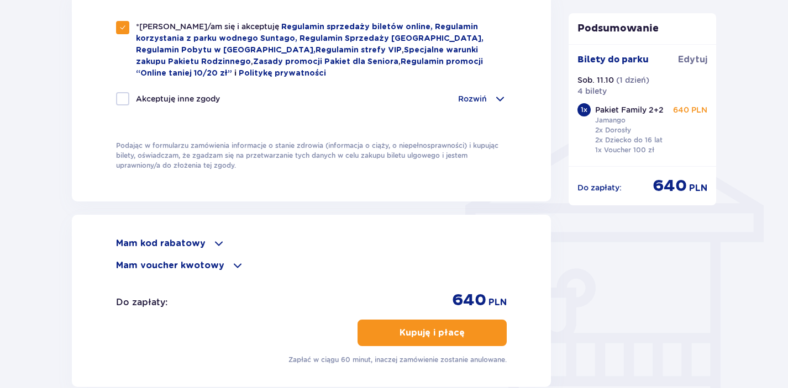
click at [433, 337] on p "Kupuję i płacę" at bounding box center [431, 333] width 65 height 12
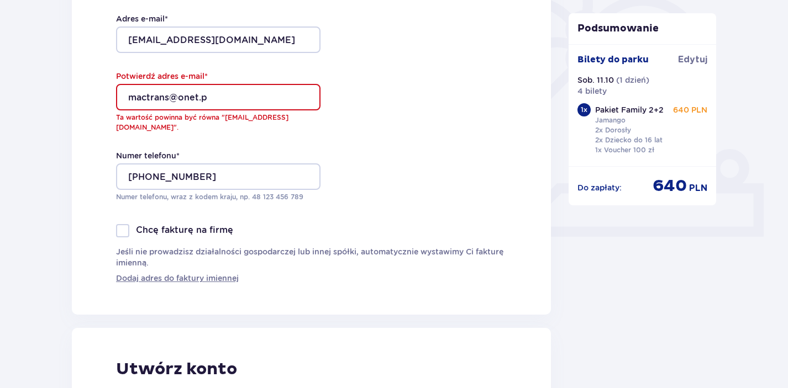
scroll to position [329, 0]
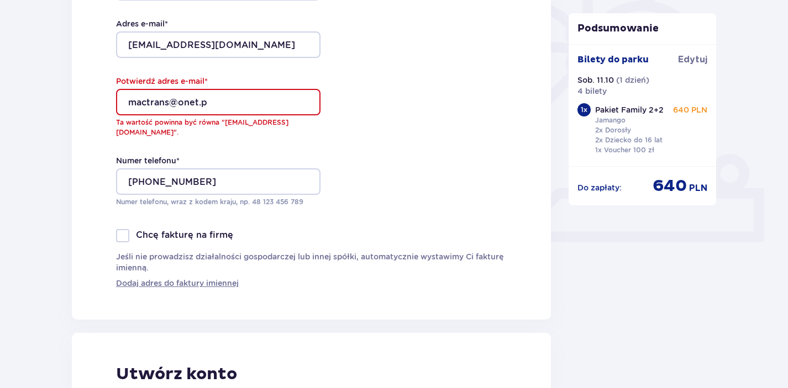
click at [208, 104] on input "mactrans@onet.p" at bounding box center [218, 102] width 204 height 27
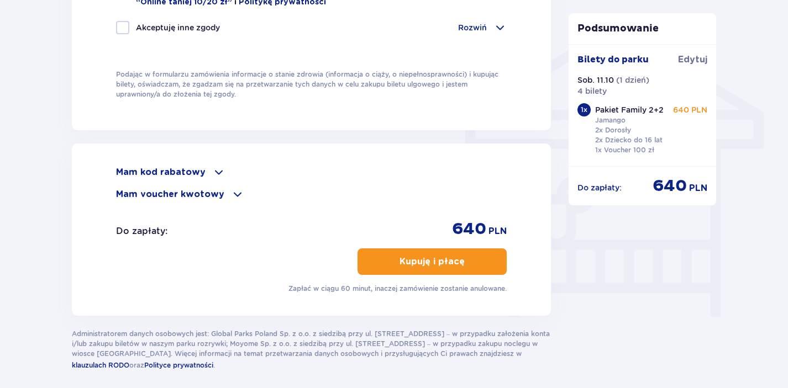
scroll to position [881, 0]
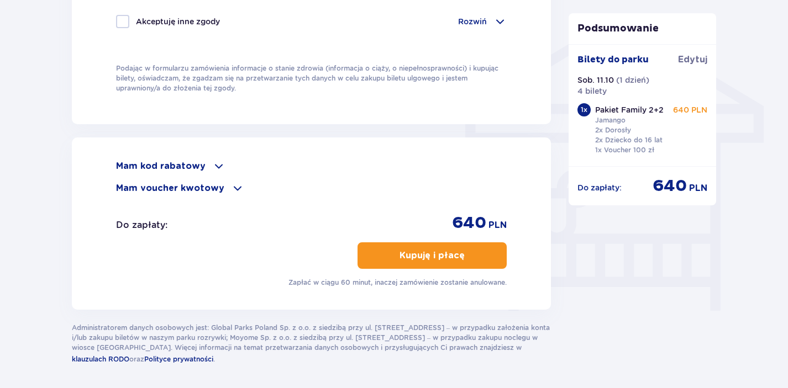
type input "mactrans@onet.pl"
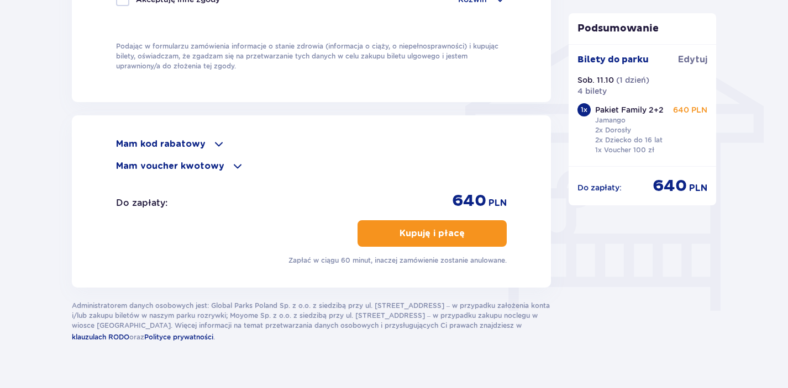
click at [428, 245] on button "Kupuję i płacę" at bounding box center [432, 233] width 149 height 27
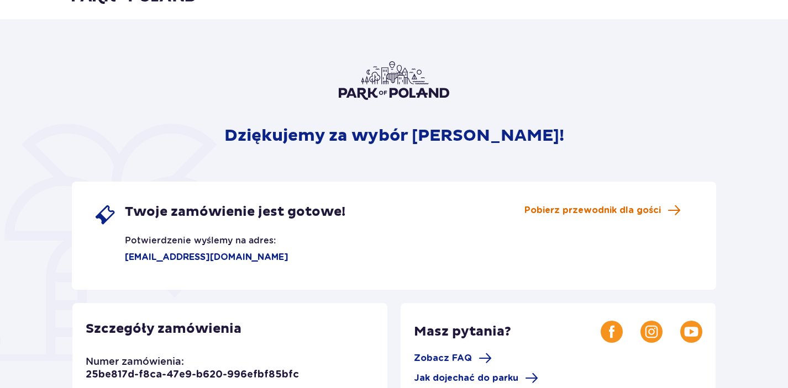
click at [602, 211] on span "Pobierz przewodnik dla gości" at bounding box center [592, 210] width 136 height 12
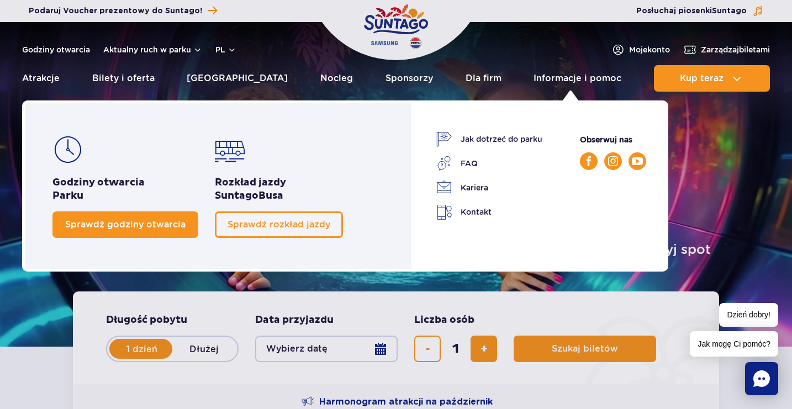
click at [162, 227] on span "Sprawdź godziny otwarcia" at bounding box center [125, 224] width 120 height 10
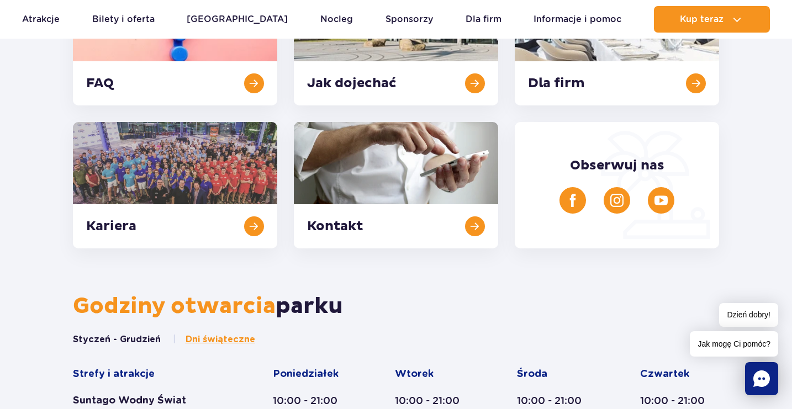
scroll to position [352, 0]
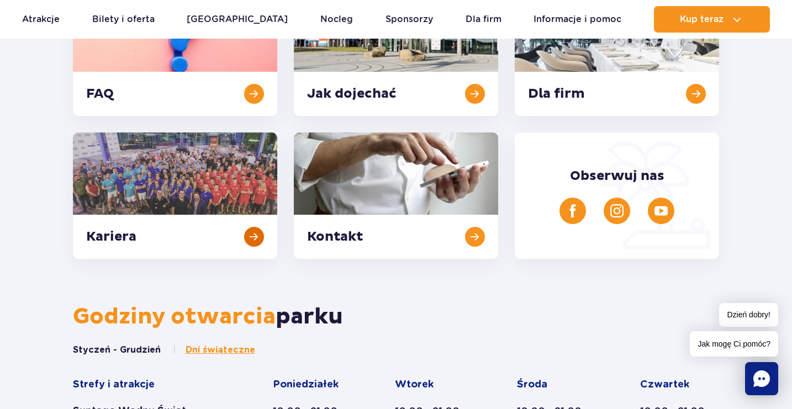
click at [206, 192] on link at bounding box center [175, 196] width 204 height 127
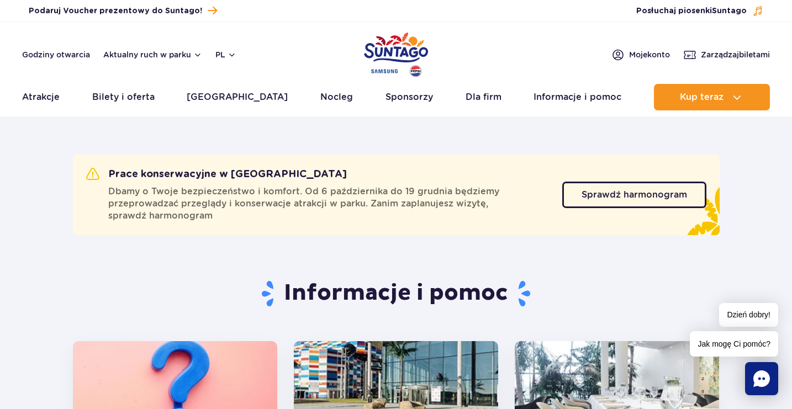
scroll to position [0, 0]
